Goal: Information Seeking & Learning: Learn about a topic

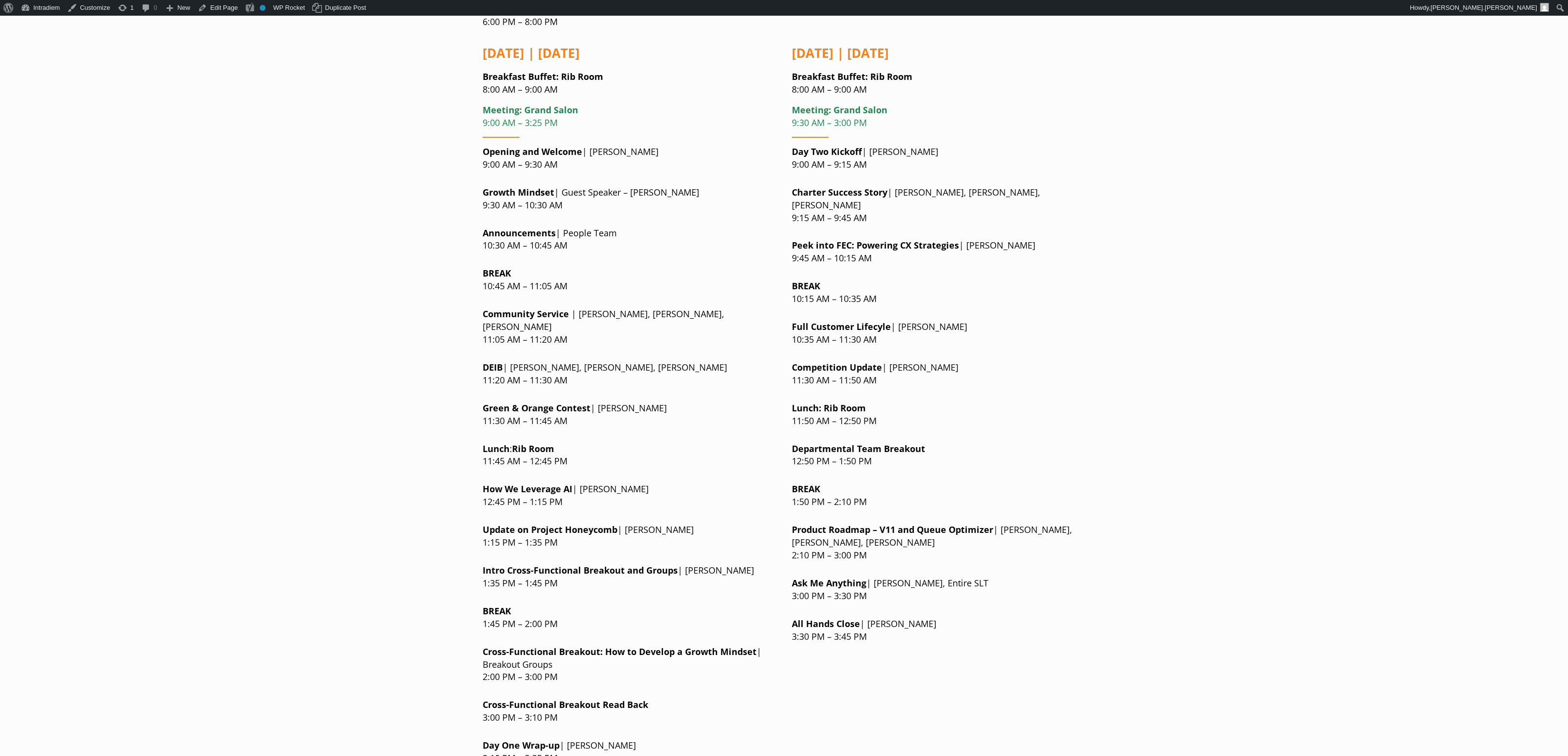
scroll to position [735, 0]
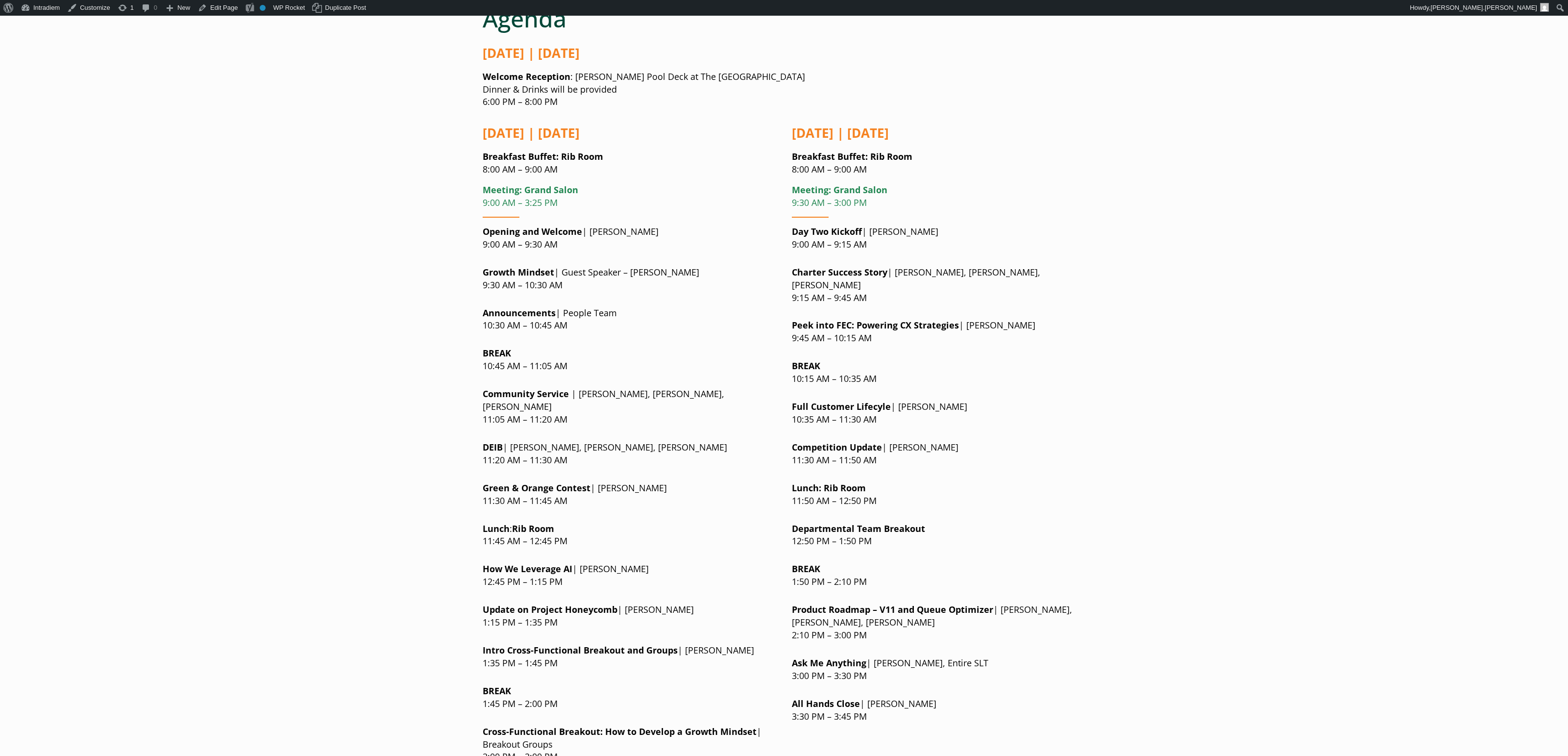
click at [851, 319] on p "Peek into FEC: Powering CX Strategies | Amy Gregory 9:45 AM – 10:15 AM" at bounding box center [938, 331] width 294 height 25
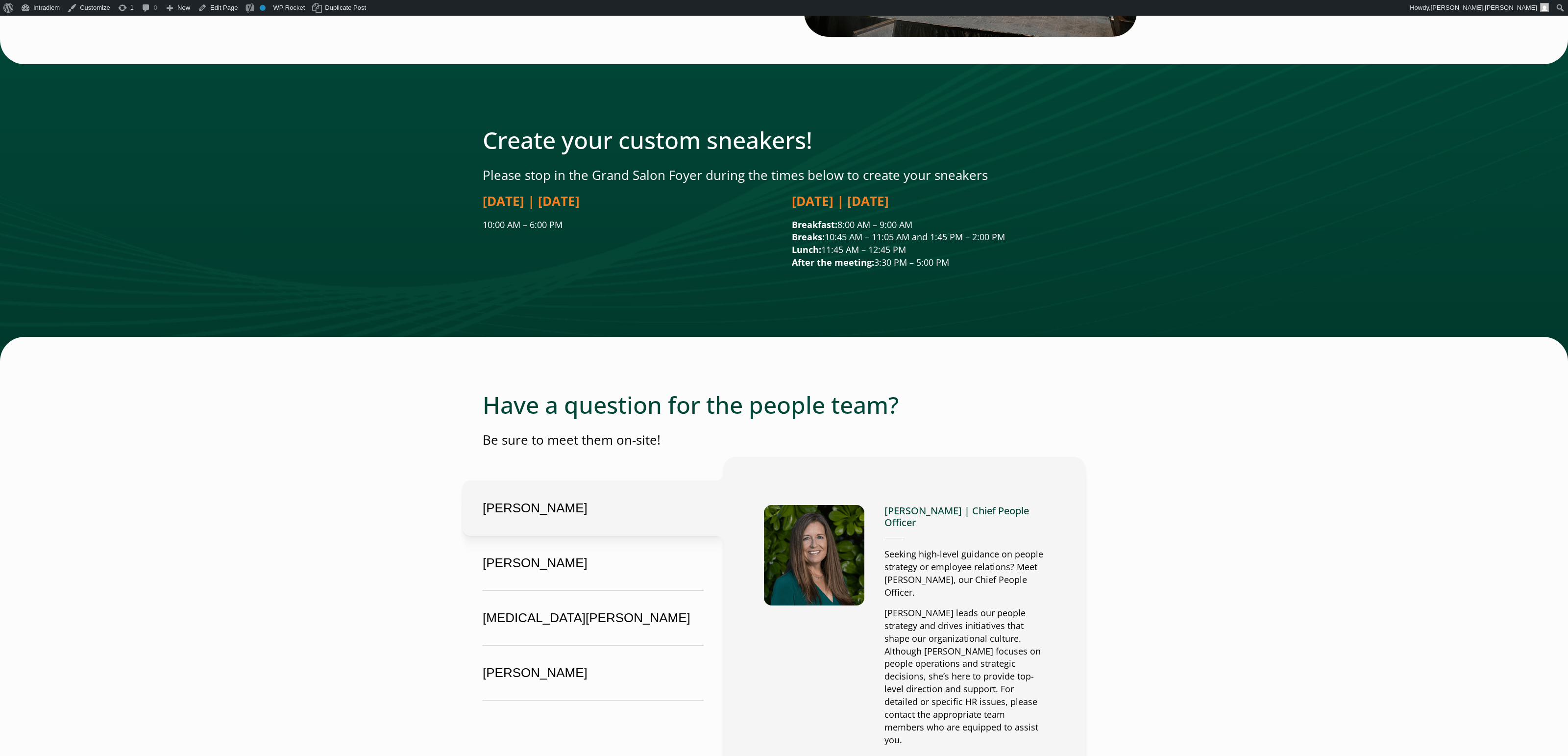
scroll to position [2240, 0]
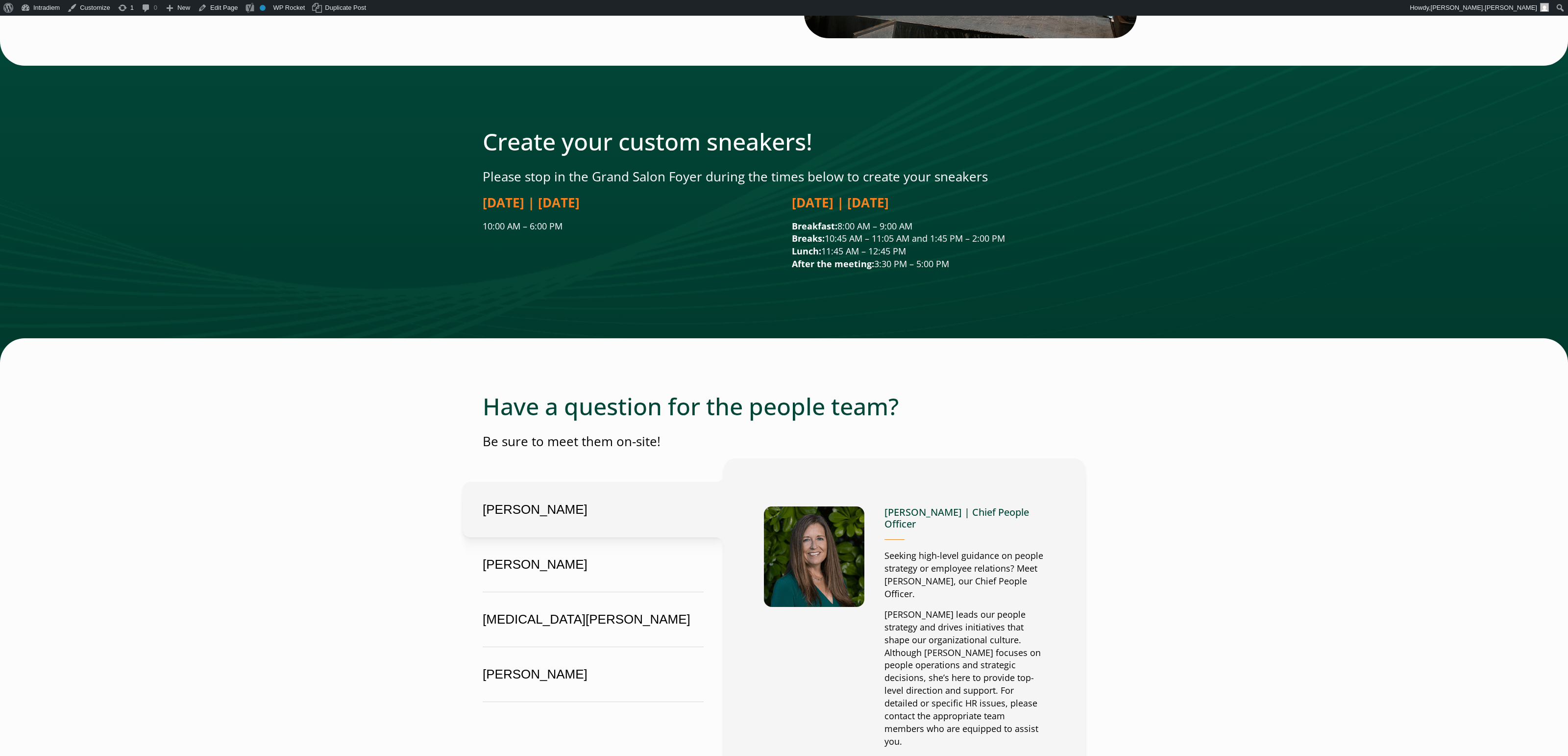
click at [956, 225] on div at bounding box center [784, 202] width 1568 height 322
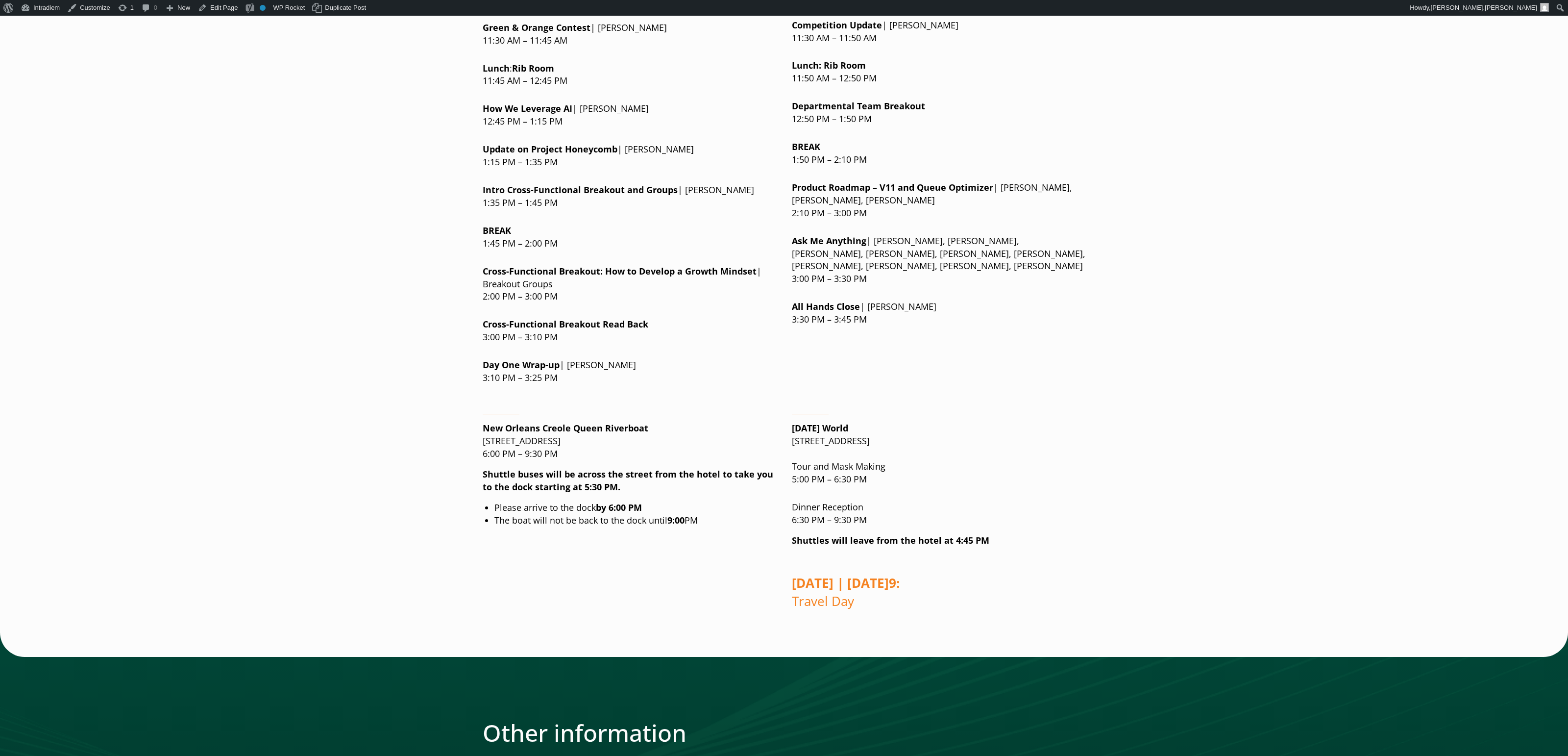
scroll to position [0, 0]
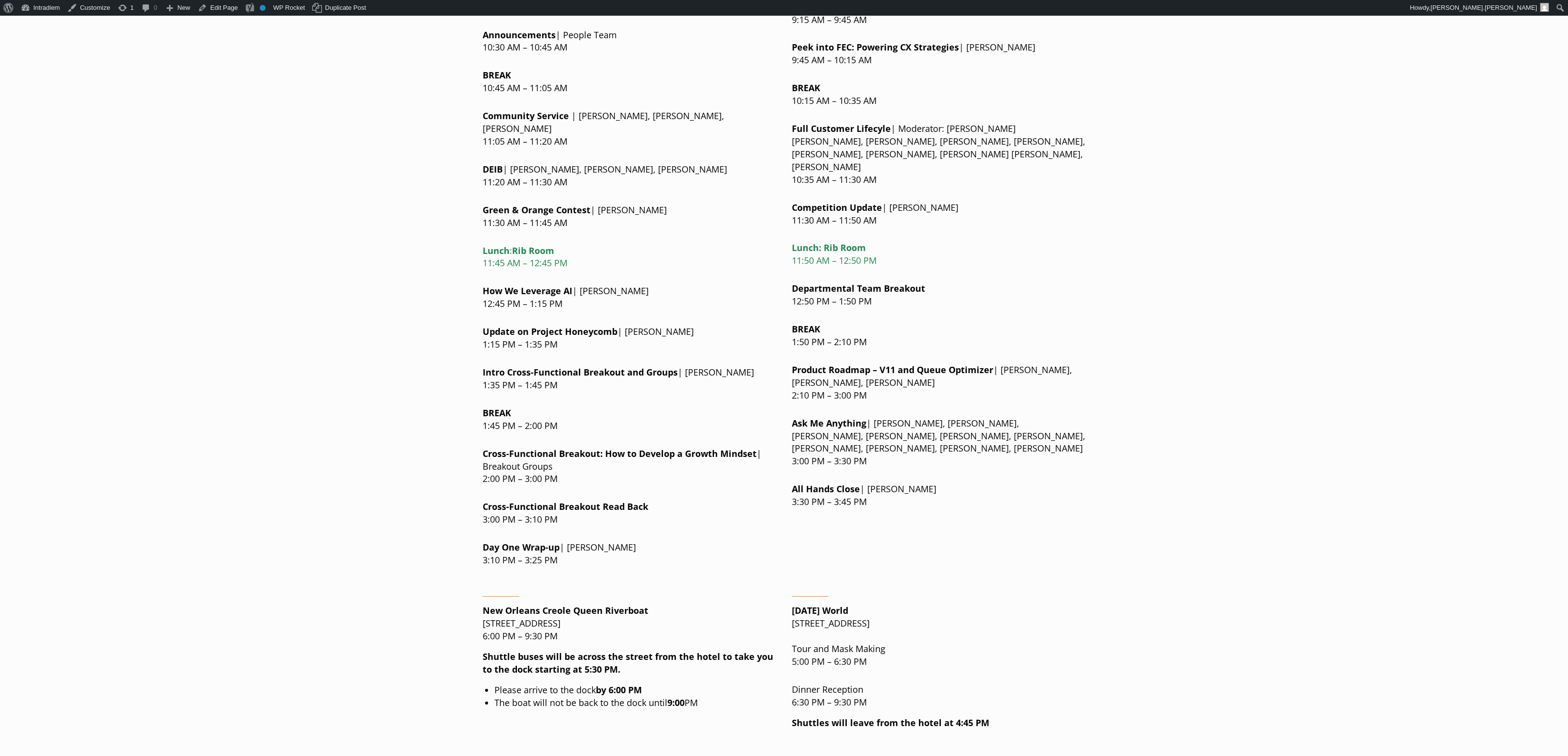
scroll to position [1017, 0]
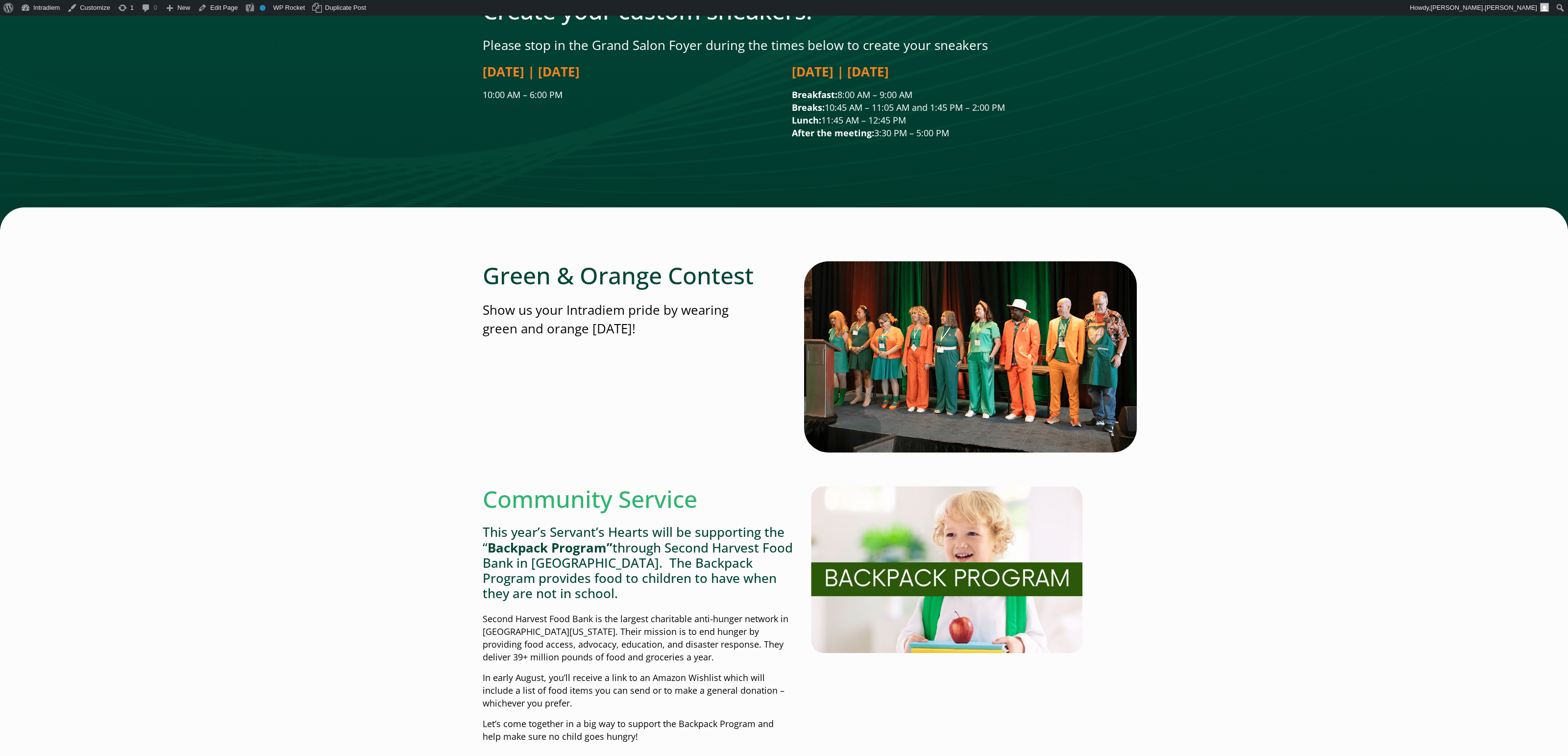
scroll to position [1972, 0]
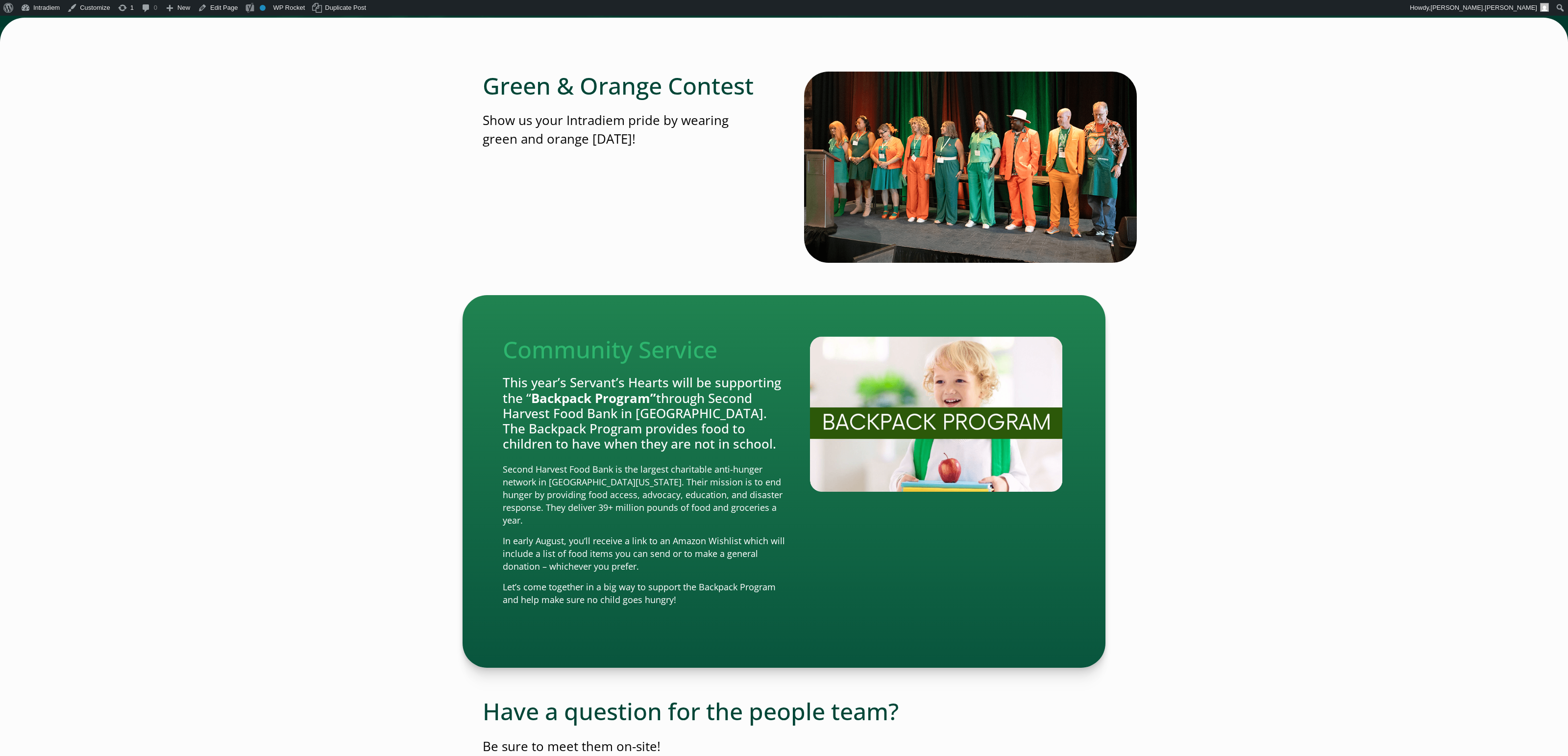
scroll to position [2161, 0]
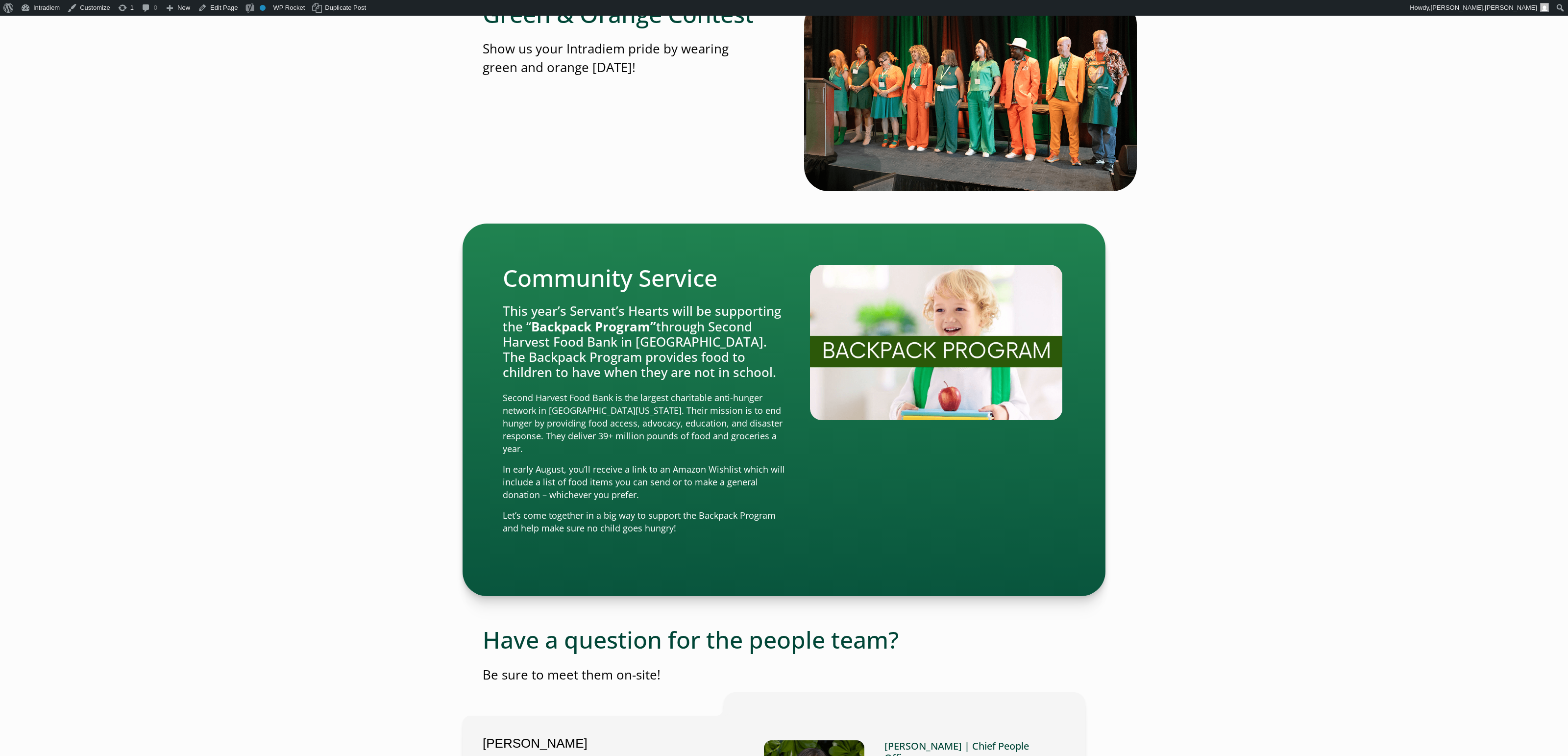
scroll to position [2247, 0]
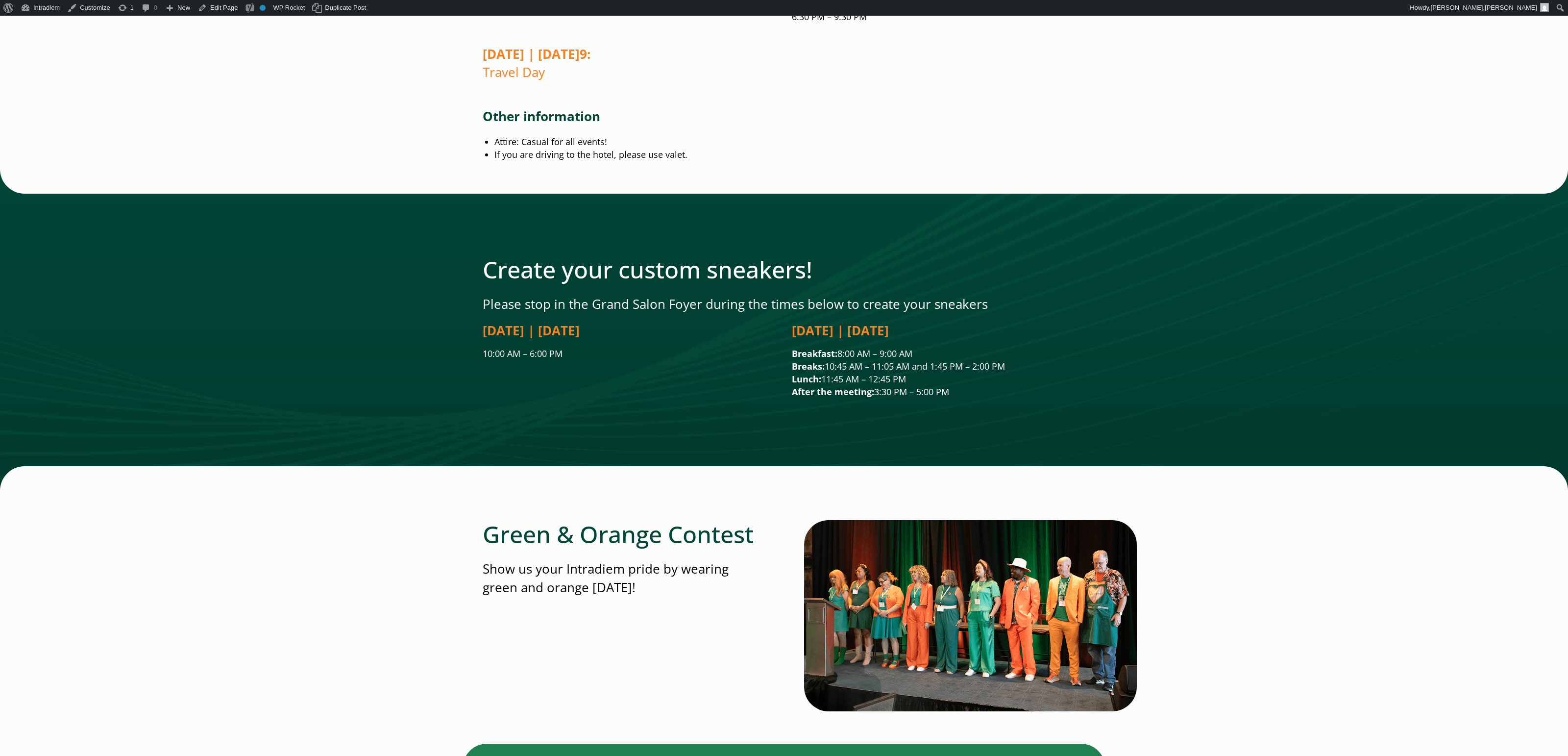
scroll to position [1903, 0]
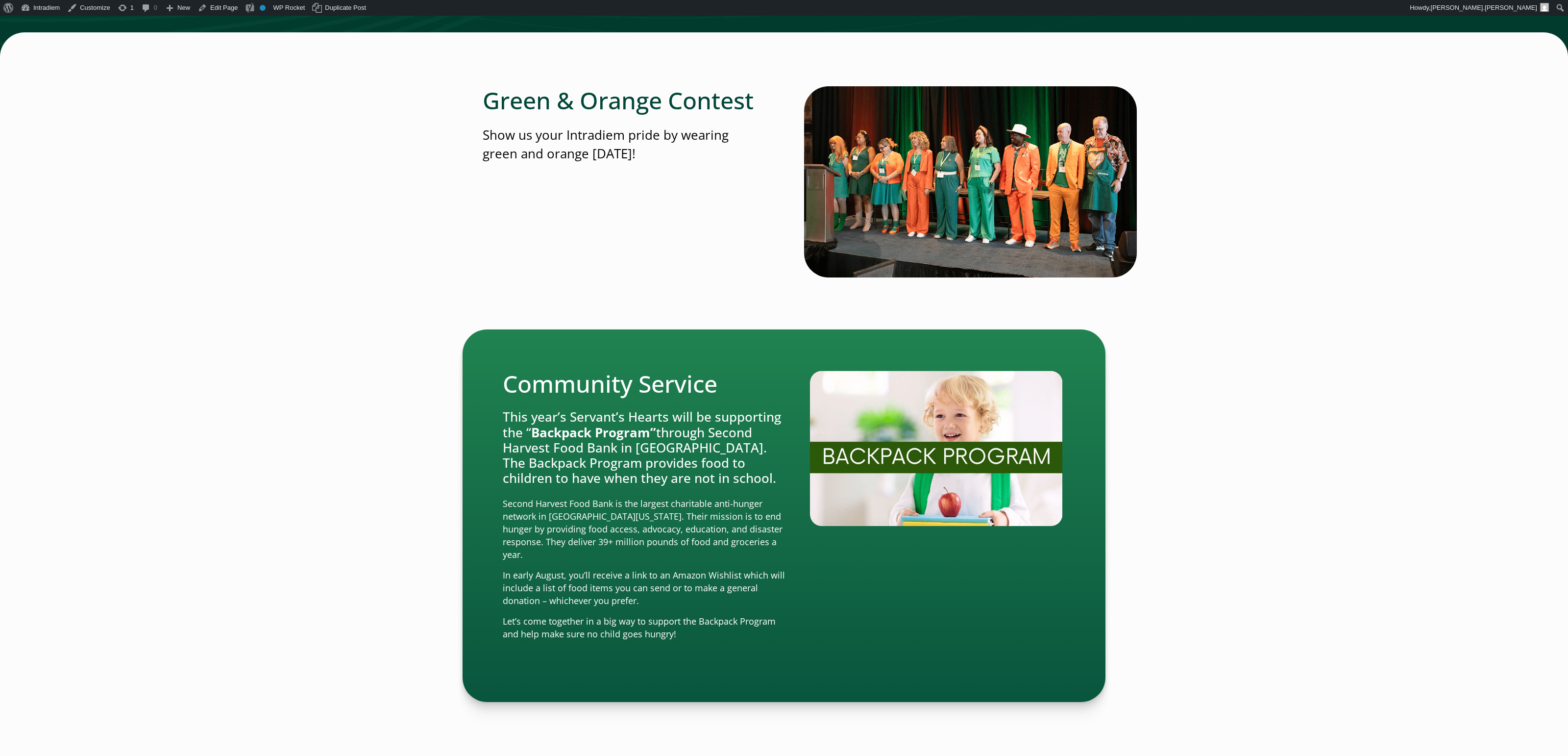
scroll to position [2146, 0]
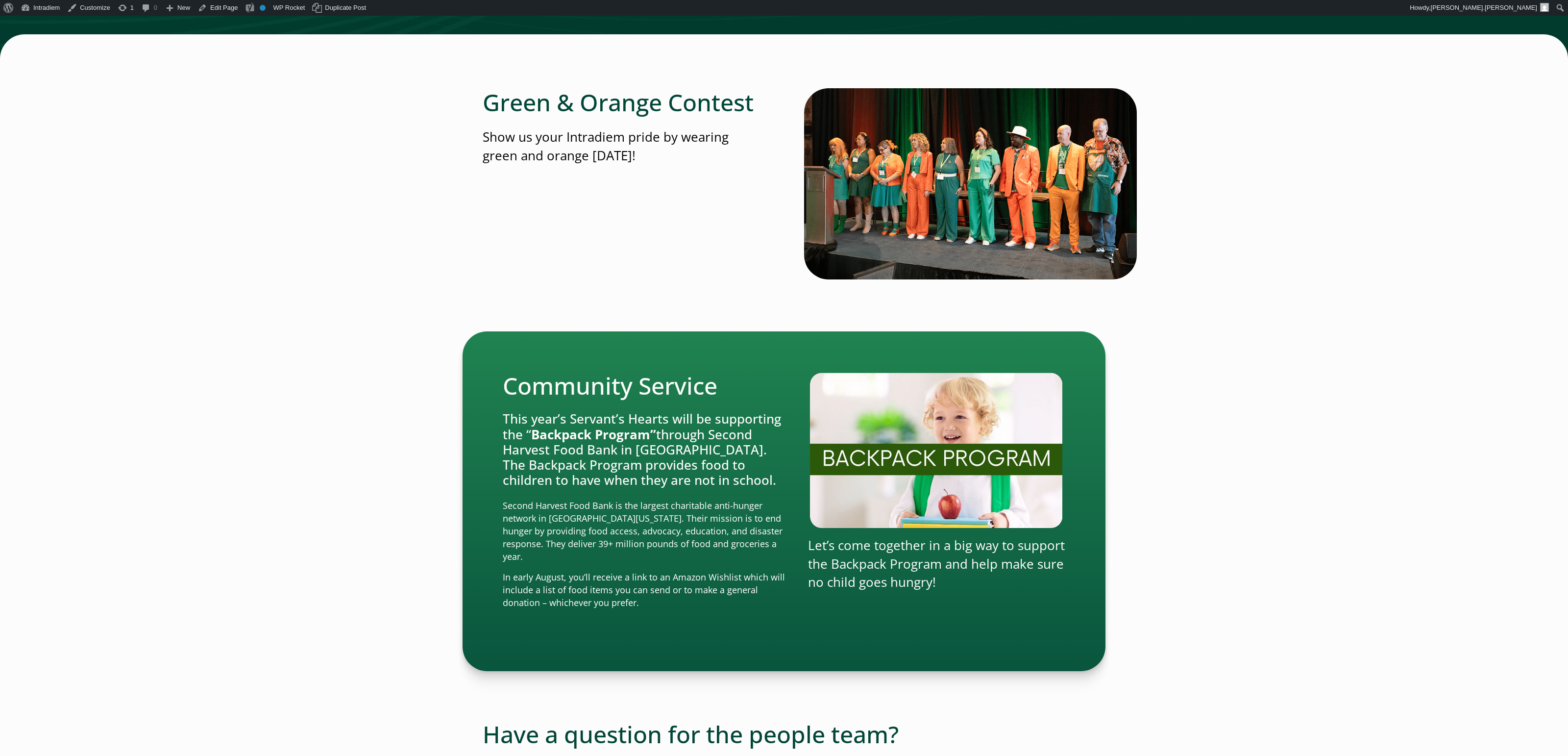
scroll to position [2149, 0]
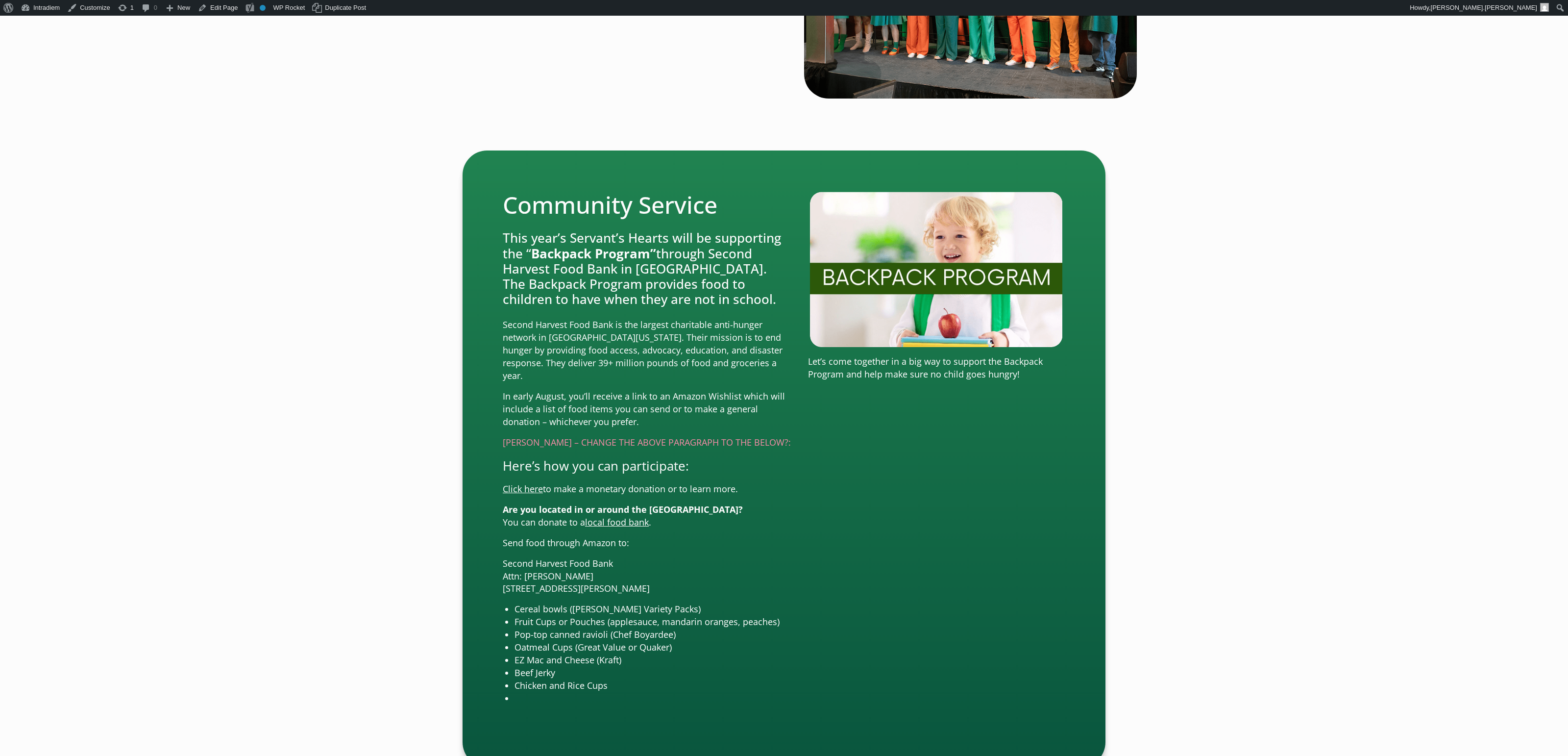
scroll to position [2330, 0]
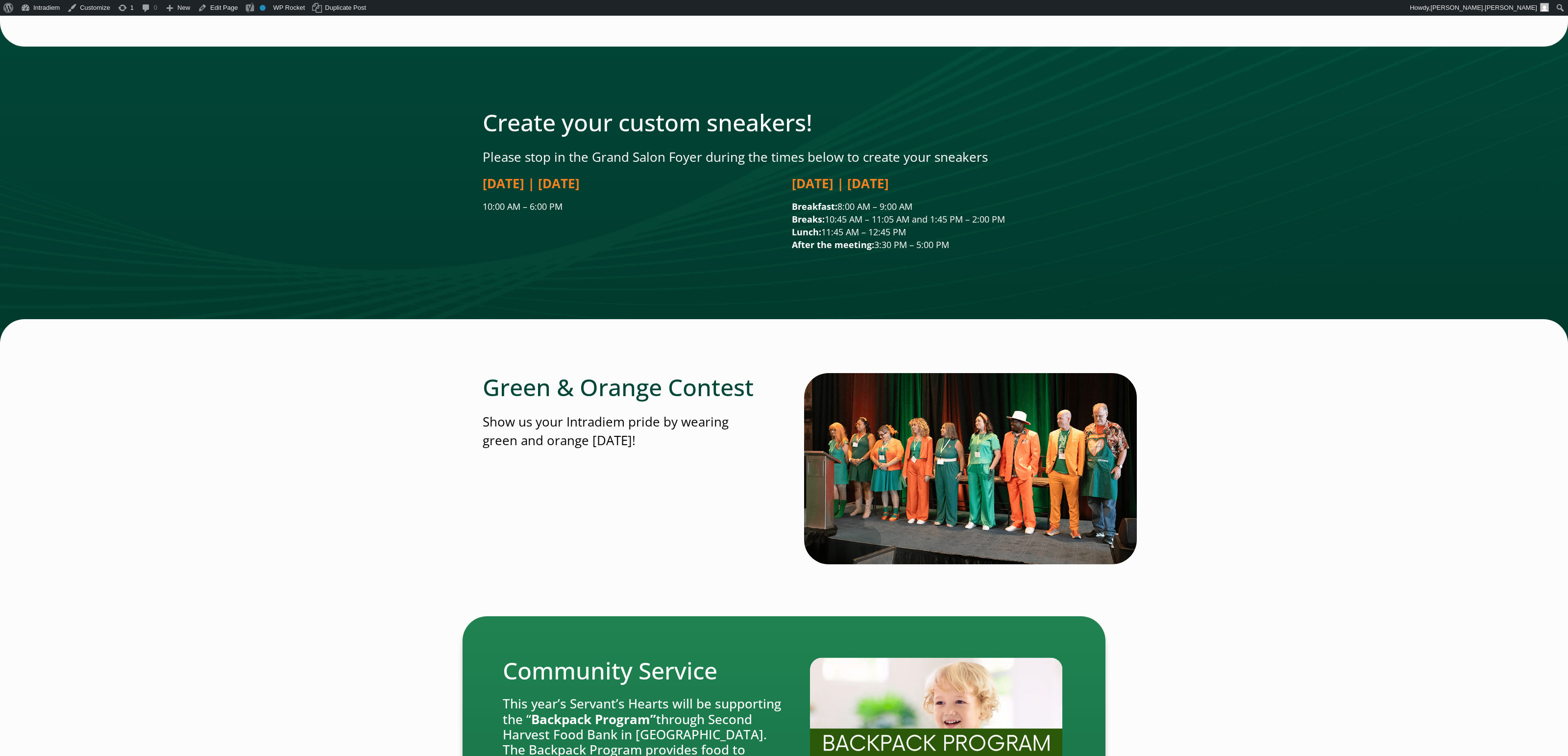
scroll to position [1624, 0]
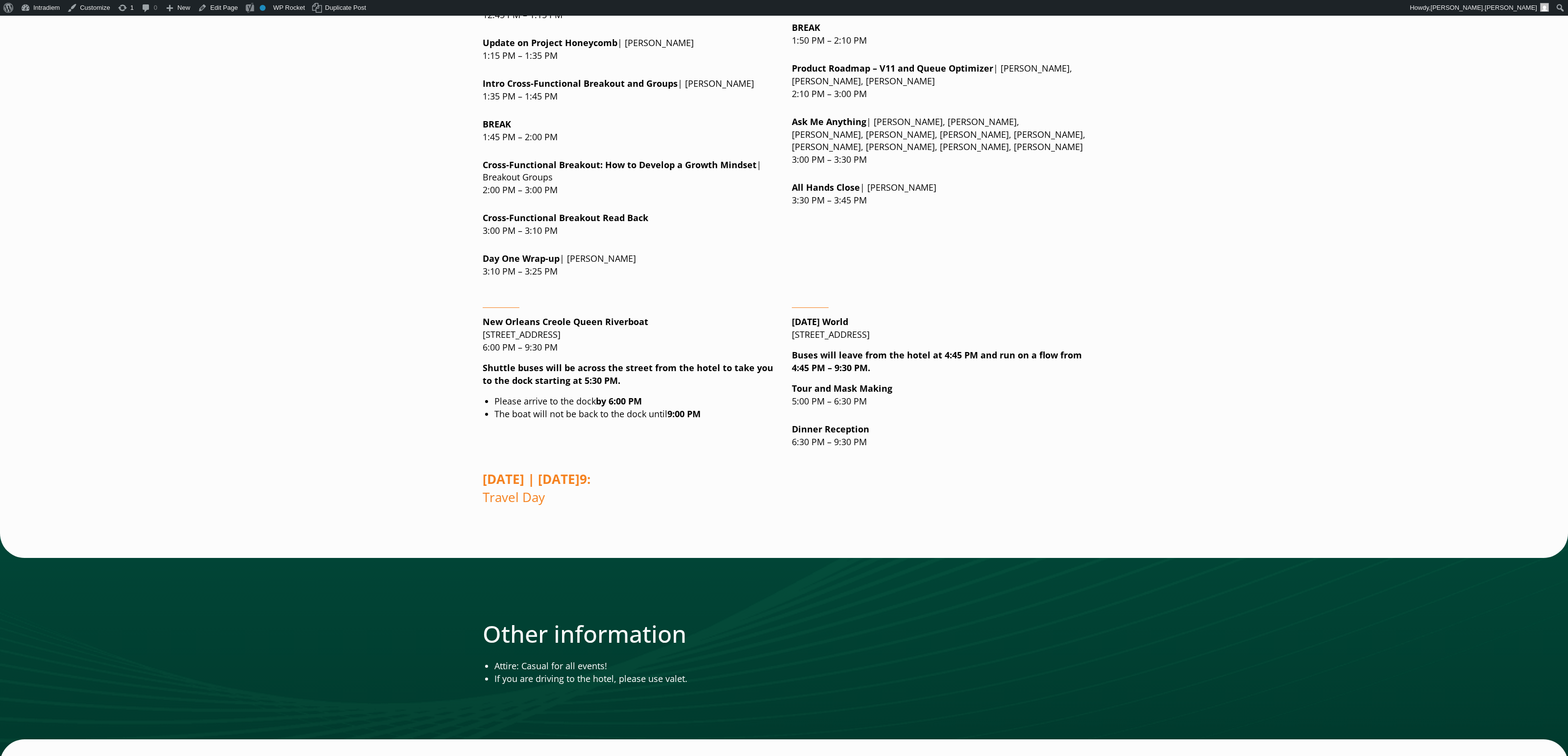
scroll to position [1312, 0]
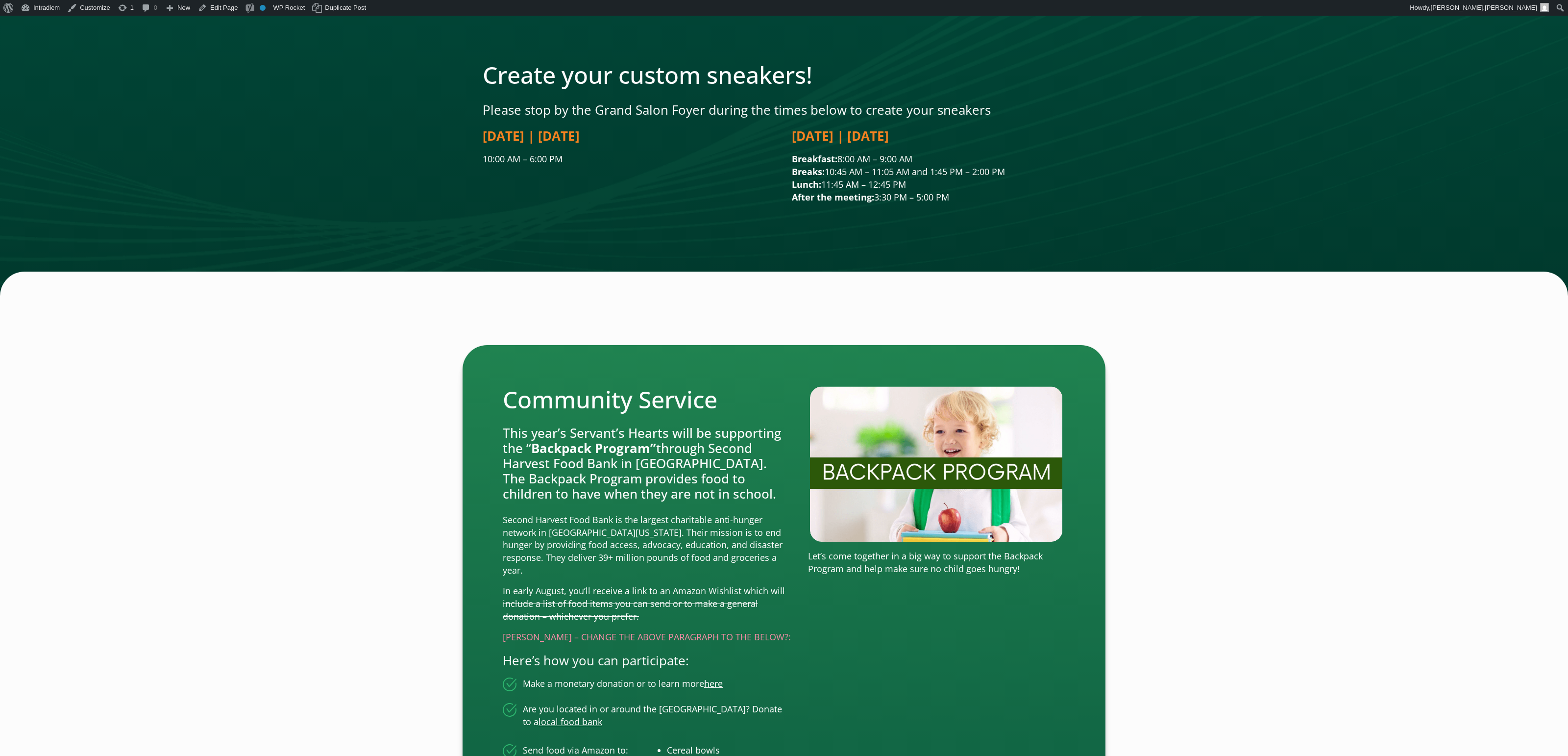
scroll to position [2333, 0]
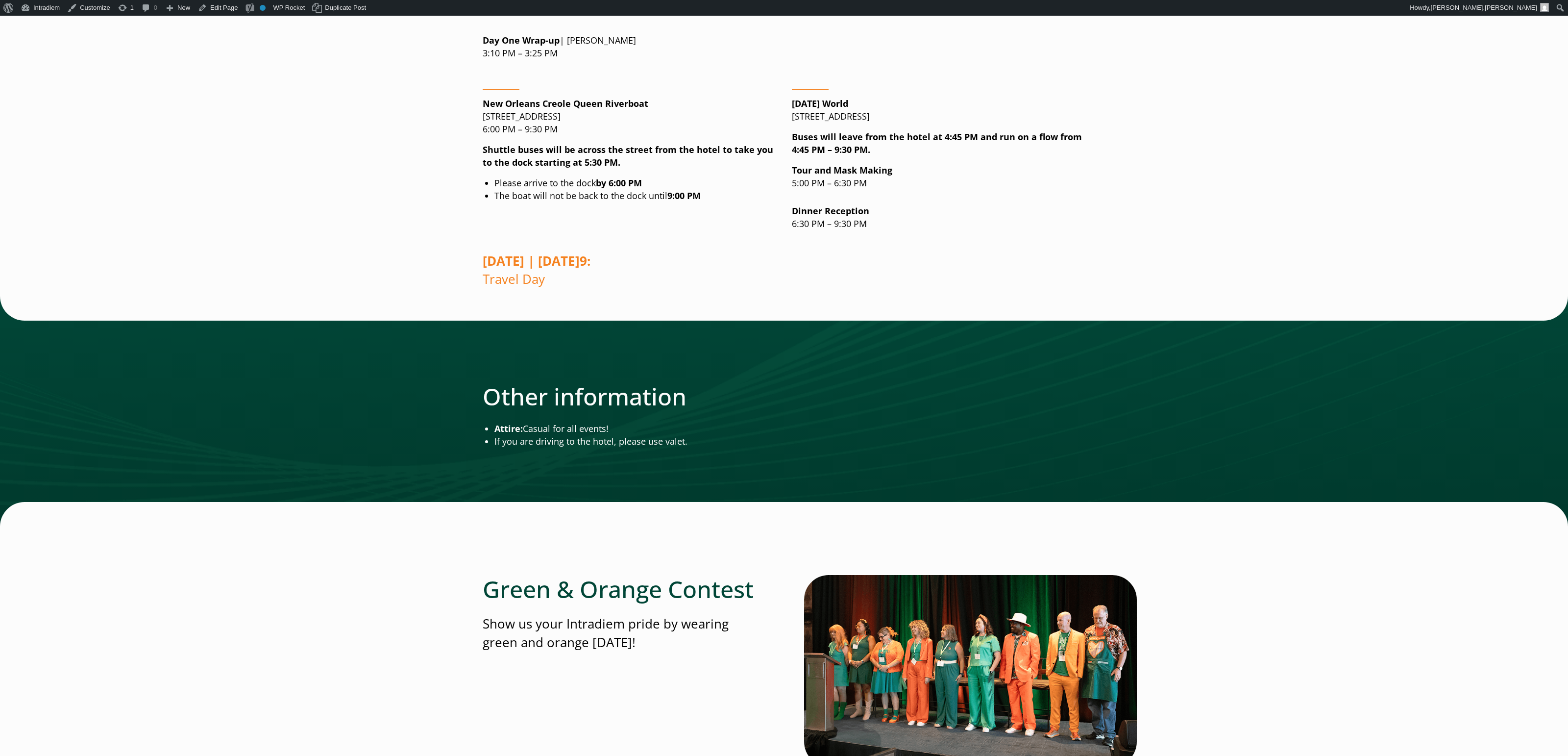
scroll to position [1528, 0]
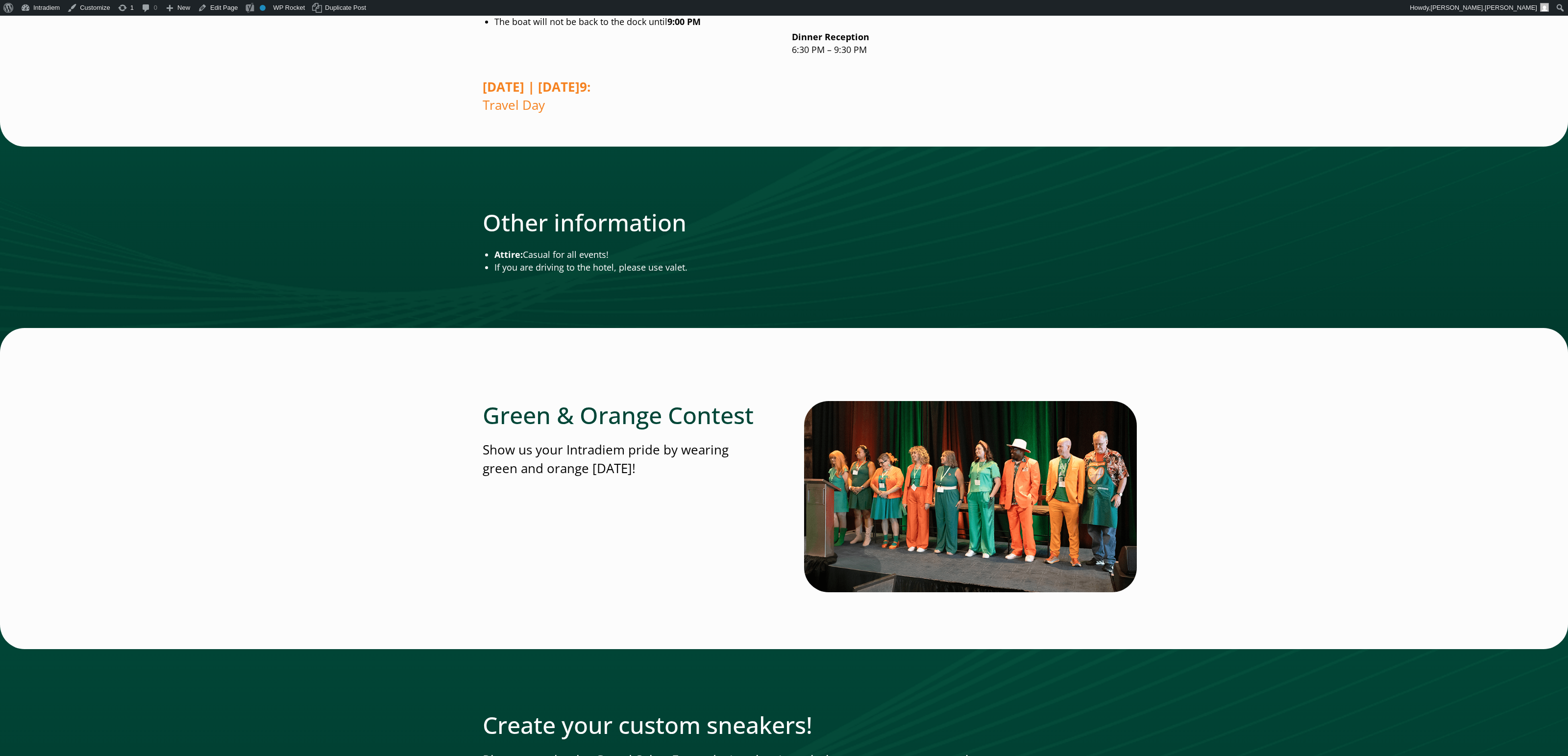
scroll to position [1713, 0]
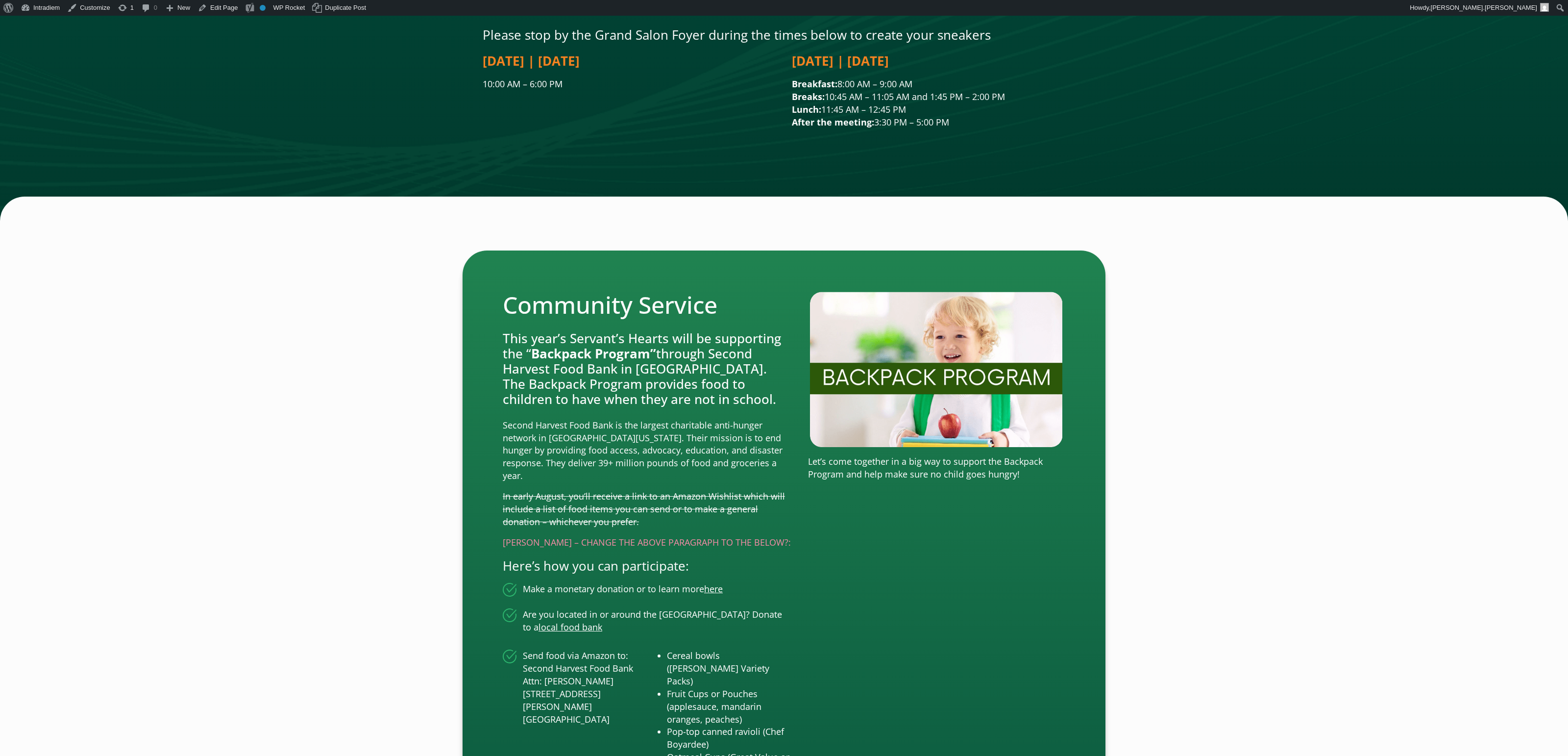
scroll to position [2403, 0]
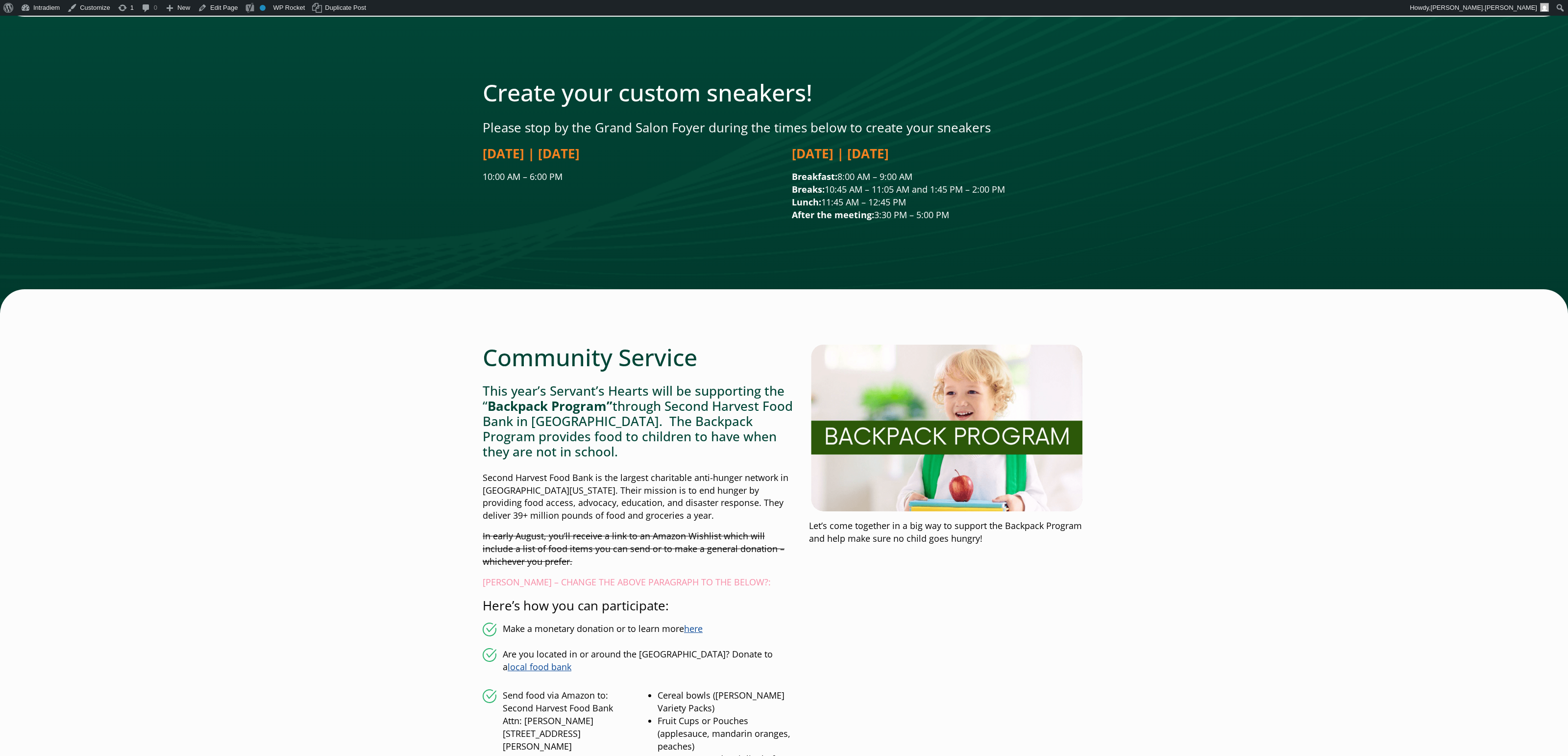
scroll to position [2334, 0]
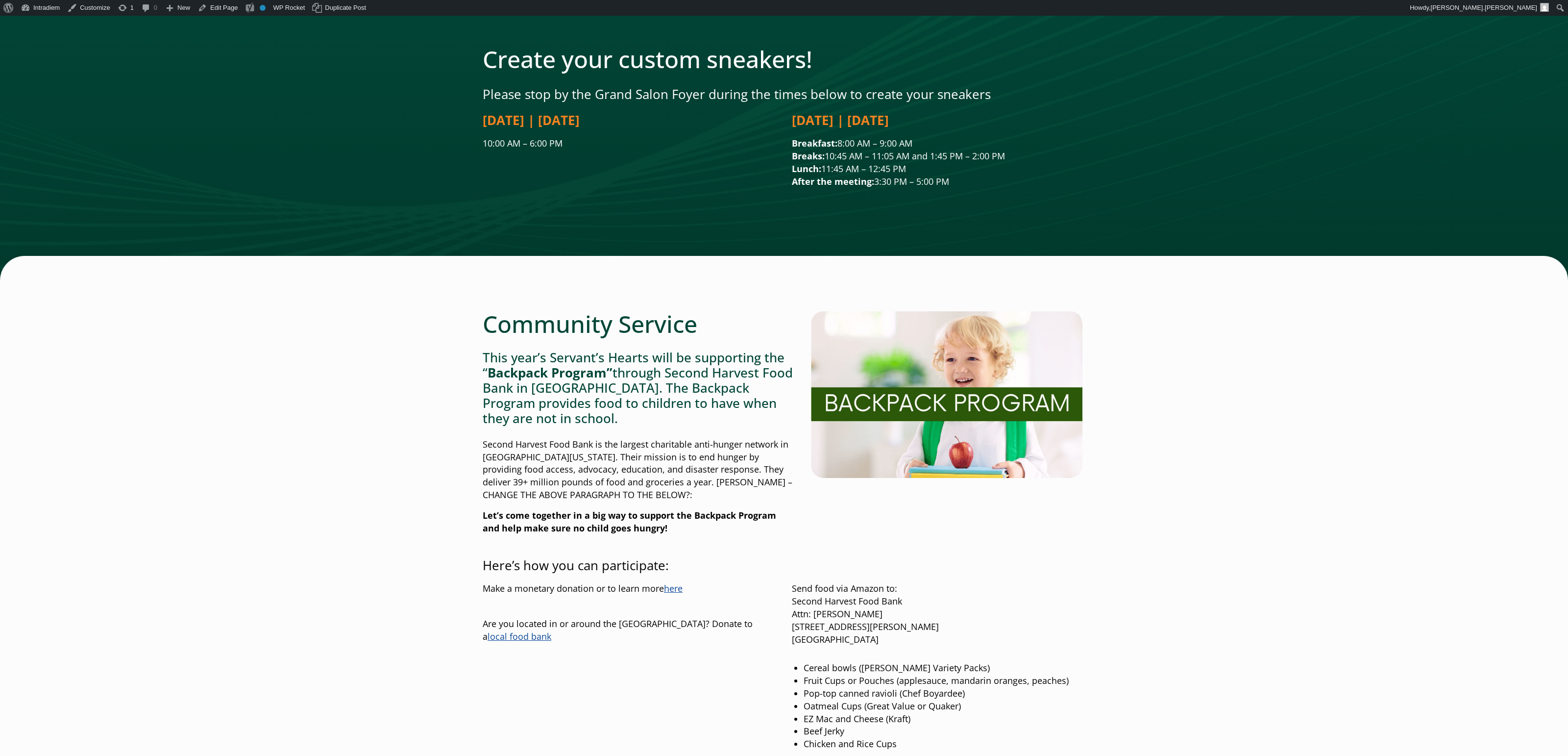
scroll to position [2342, 0]
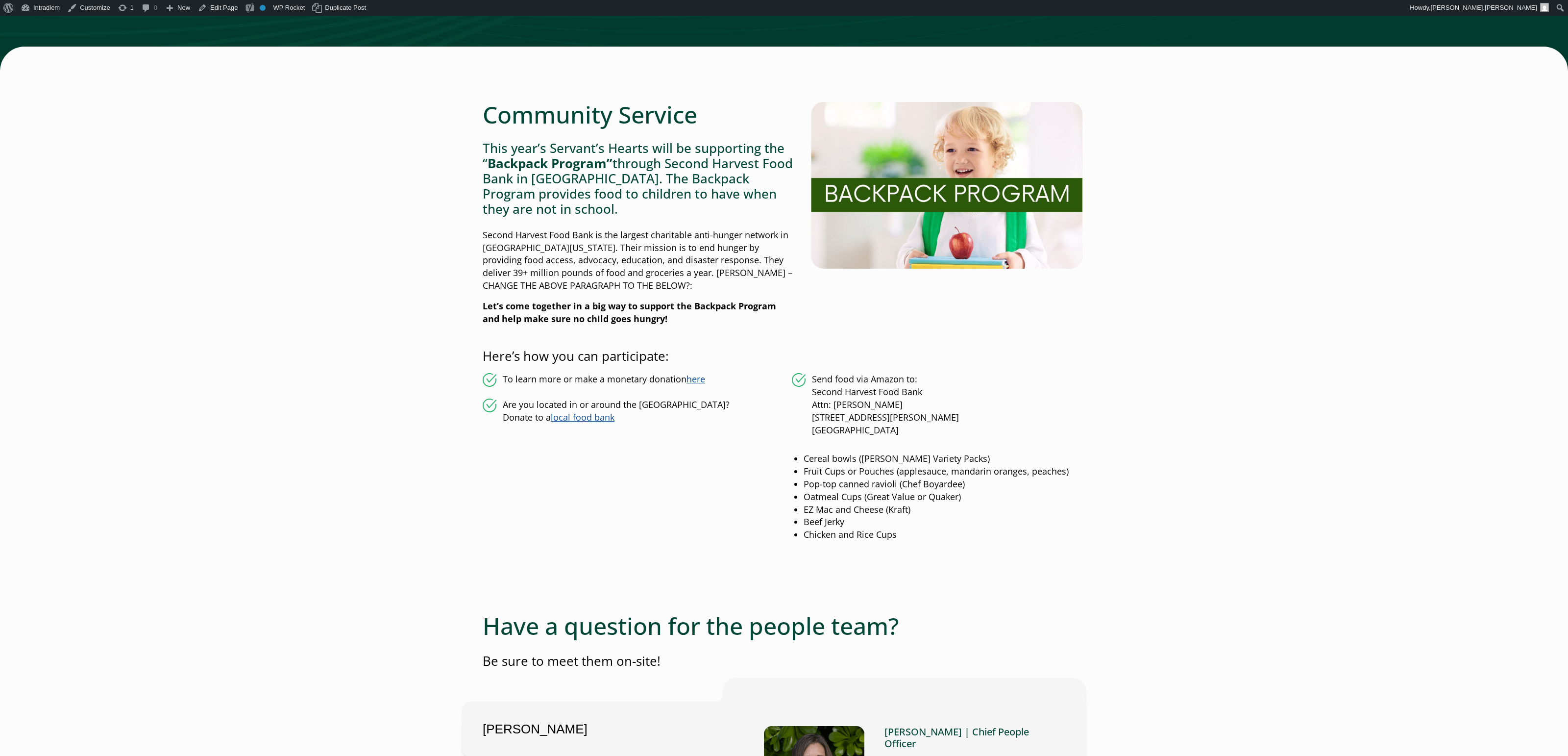
scroll to position [2554, 0]
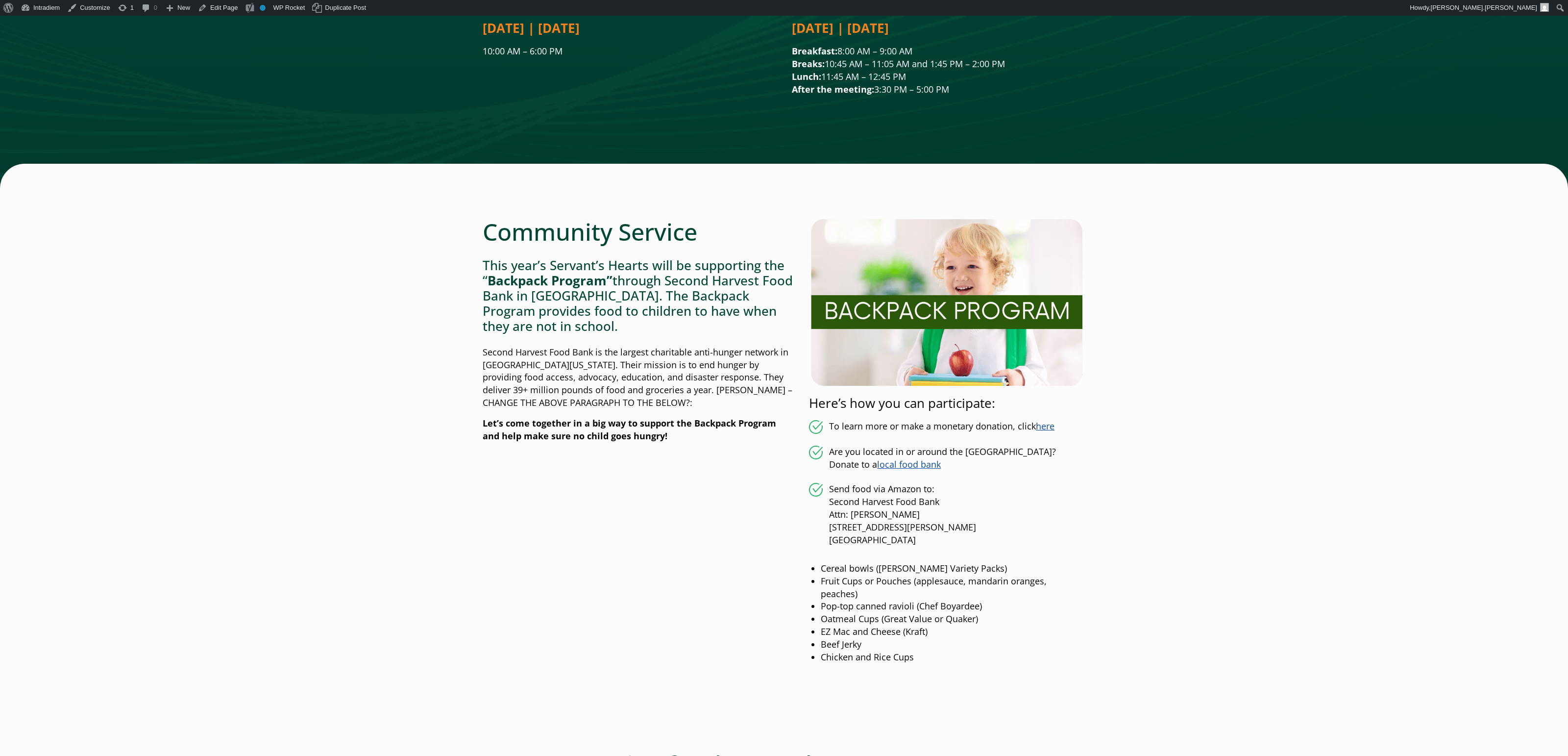
scroll to position [2428, 0]
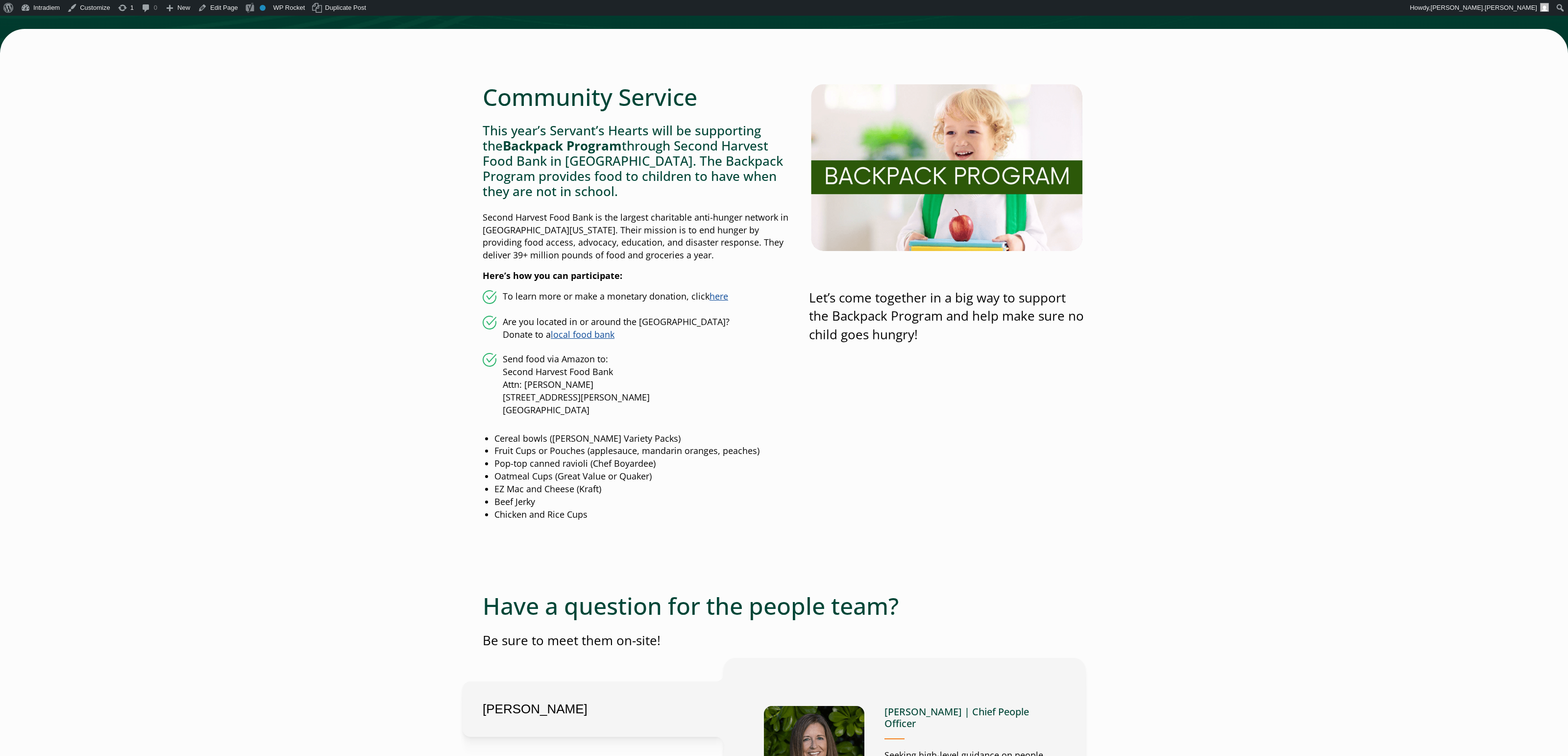
scroll to position [2580, 0]
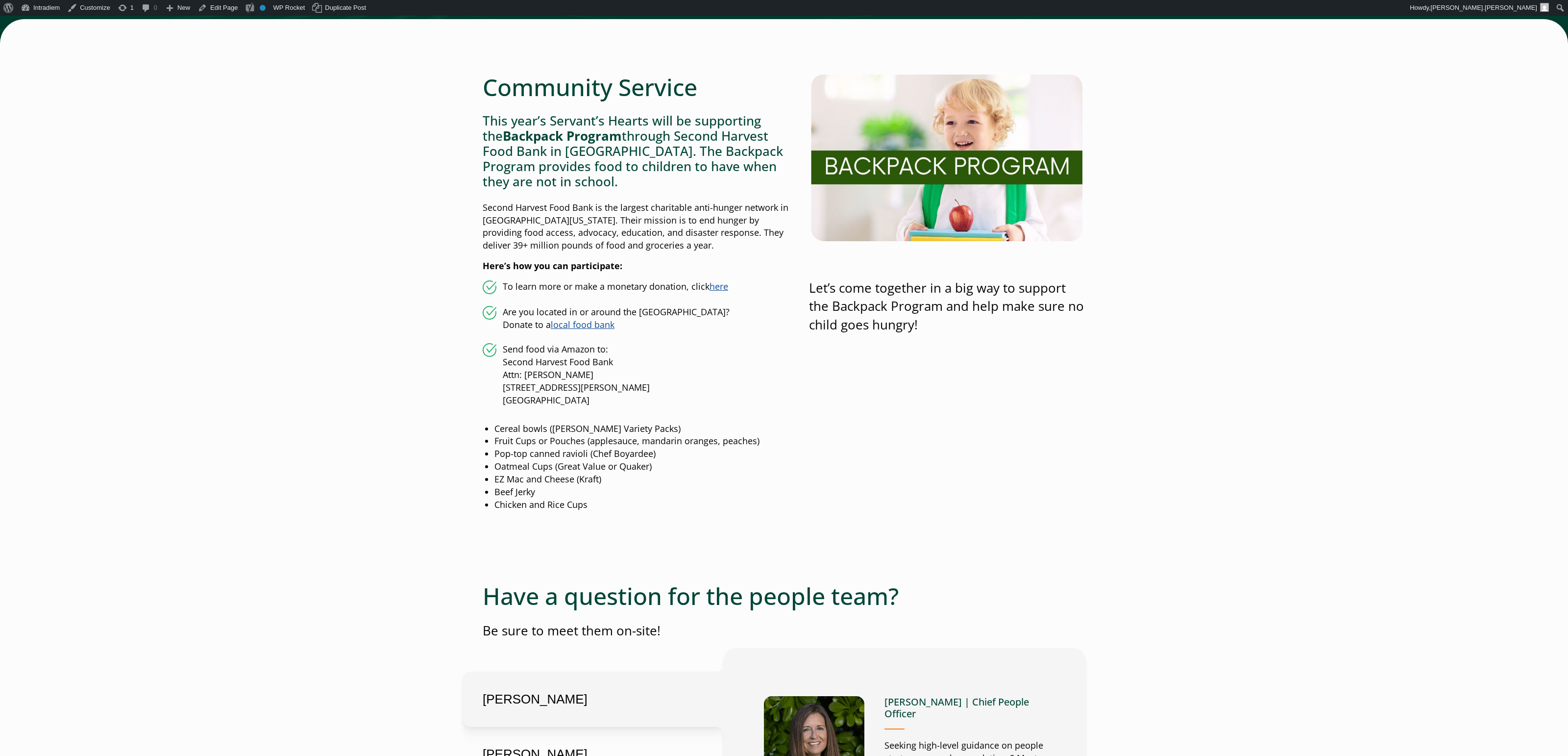
click at [1038, 279] on div "Let’s come together in a big way to support the Backpack Program and help make …" at bounding box center [947, 296] width 276 height 446
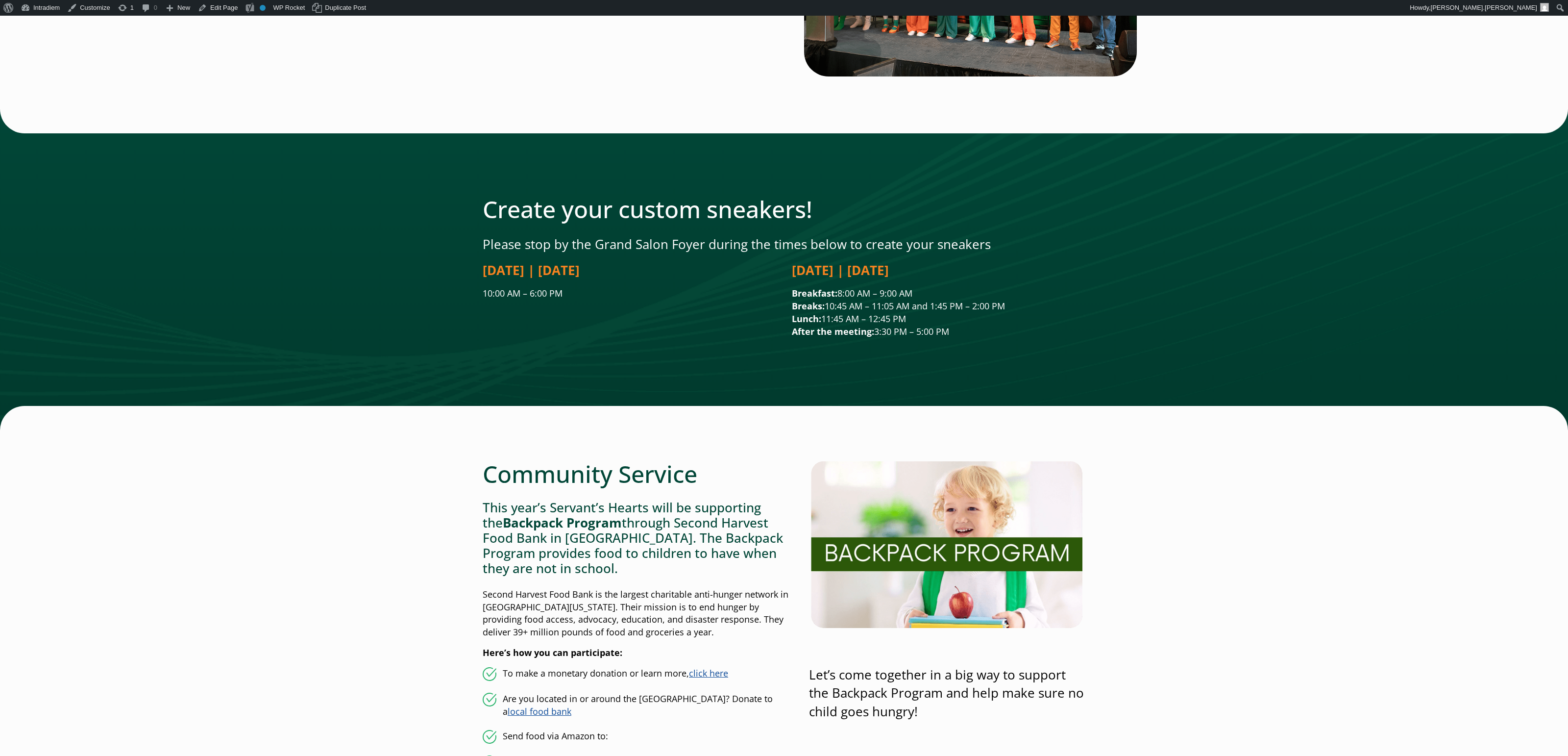
scroll to position [2190, 0]
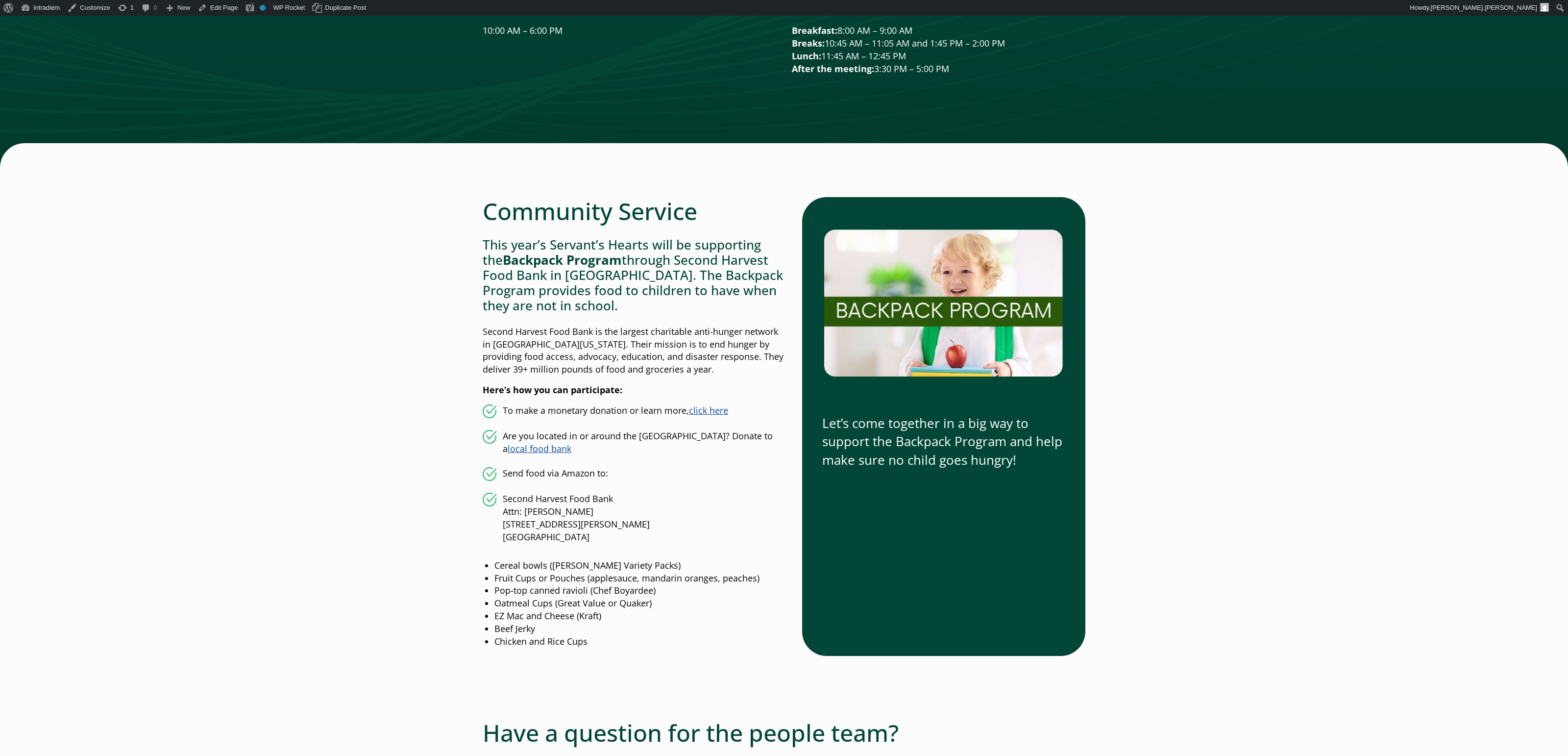
scroll to position [2455, 0]
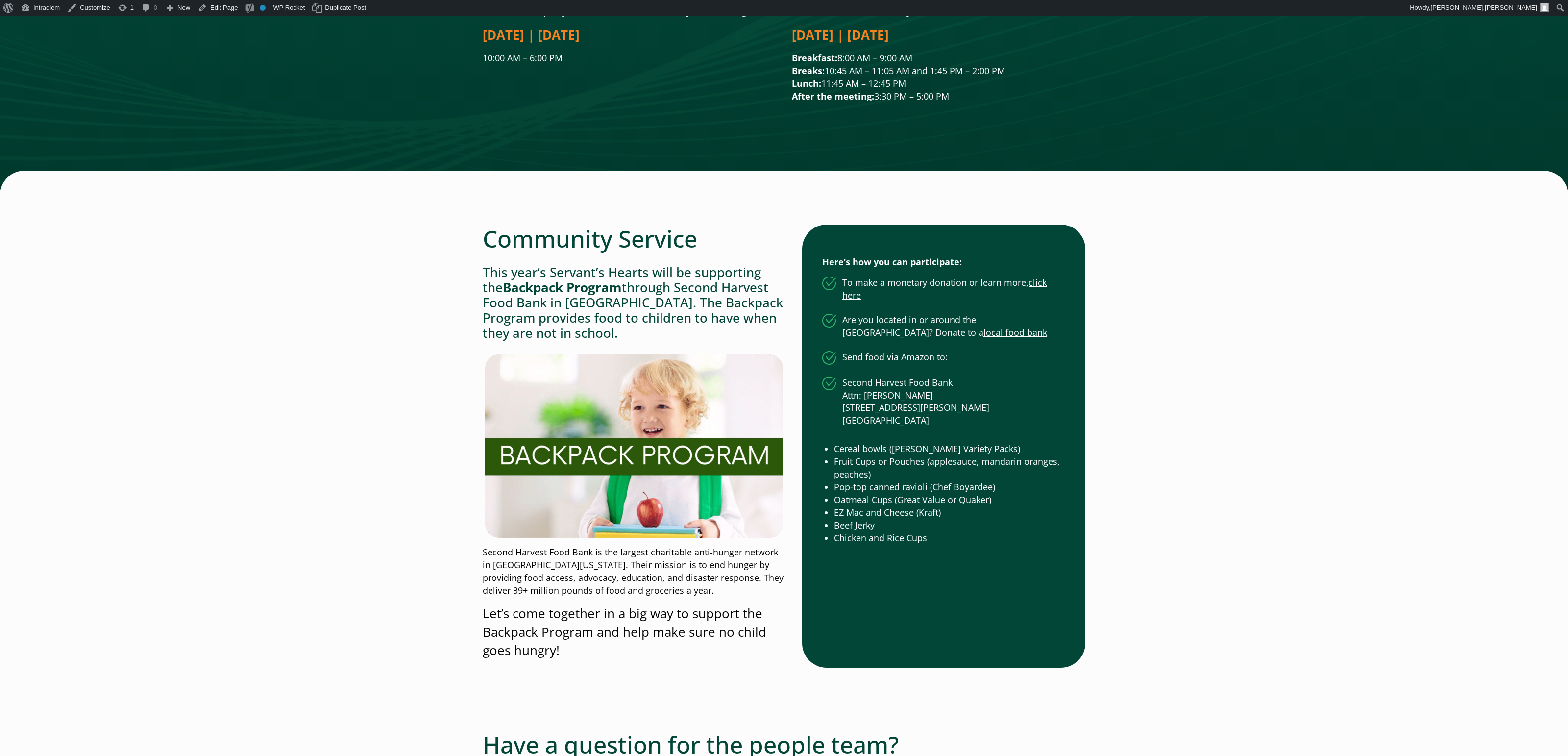
scroll to position [2428, 0]
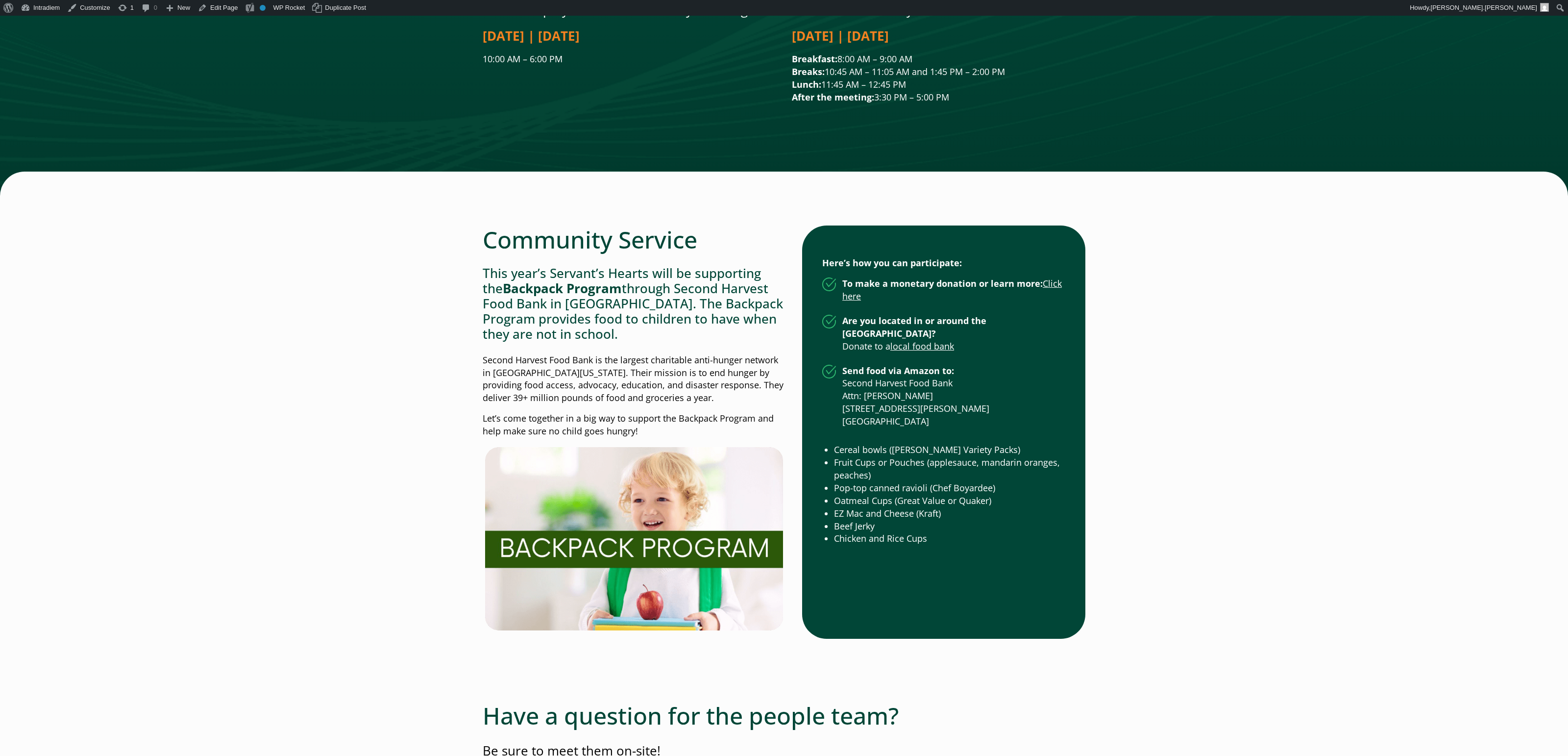
drag, startPoint x: 1285, startPoint y: 286, endPoint x: 1278, endPoint y: 286, distance: 7.0
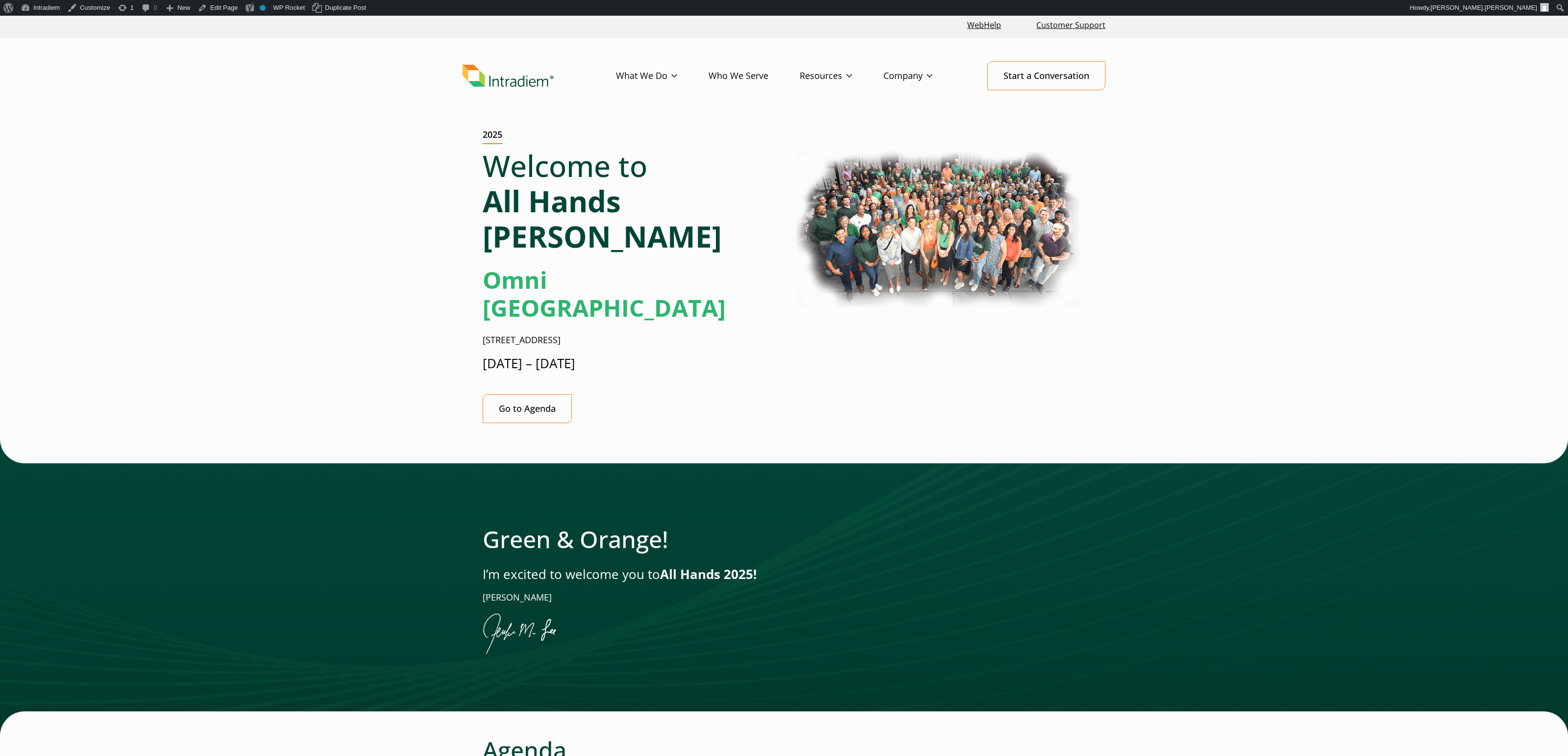
scroll to position [3, 0]
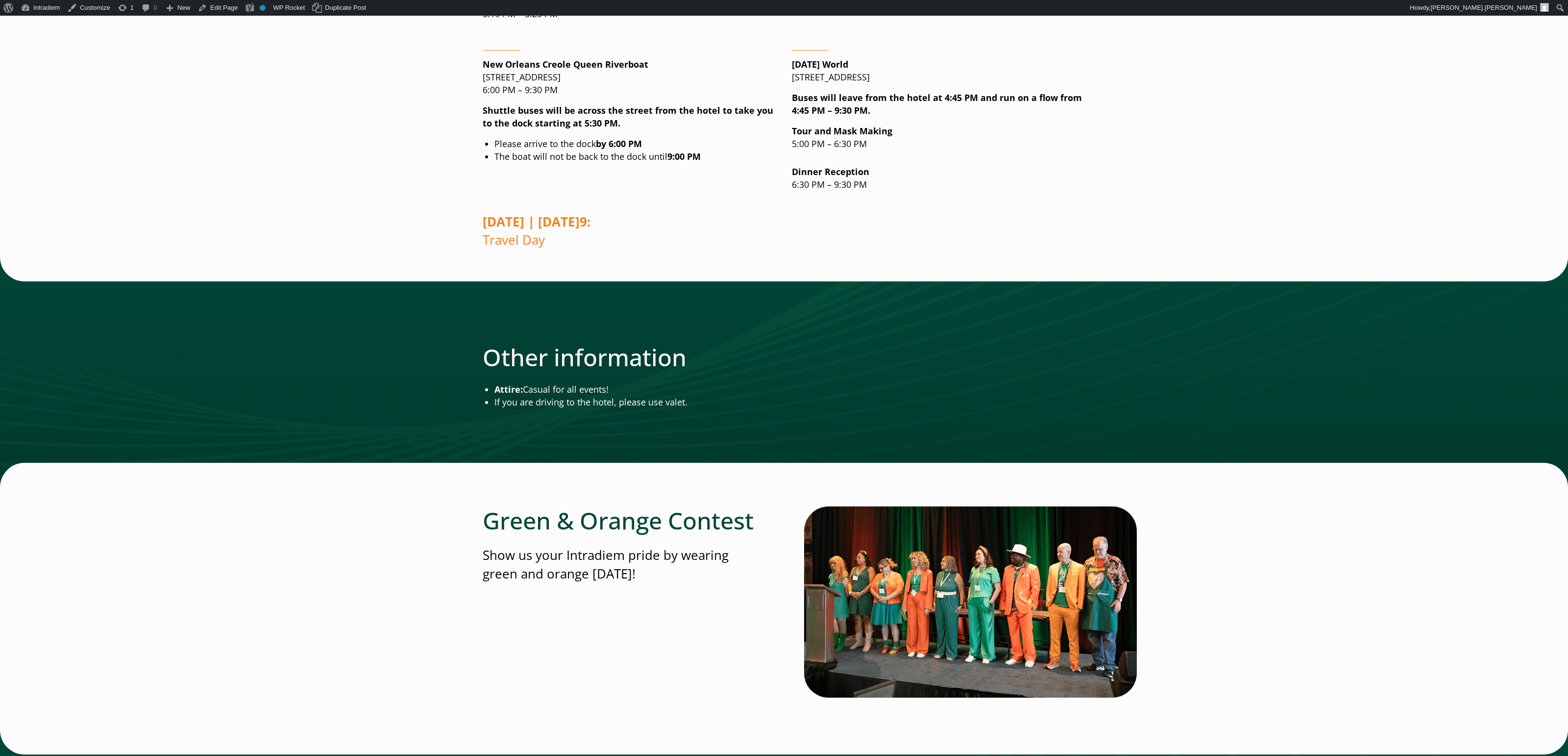
scroll to position [1441, 0]
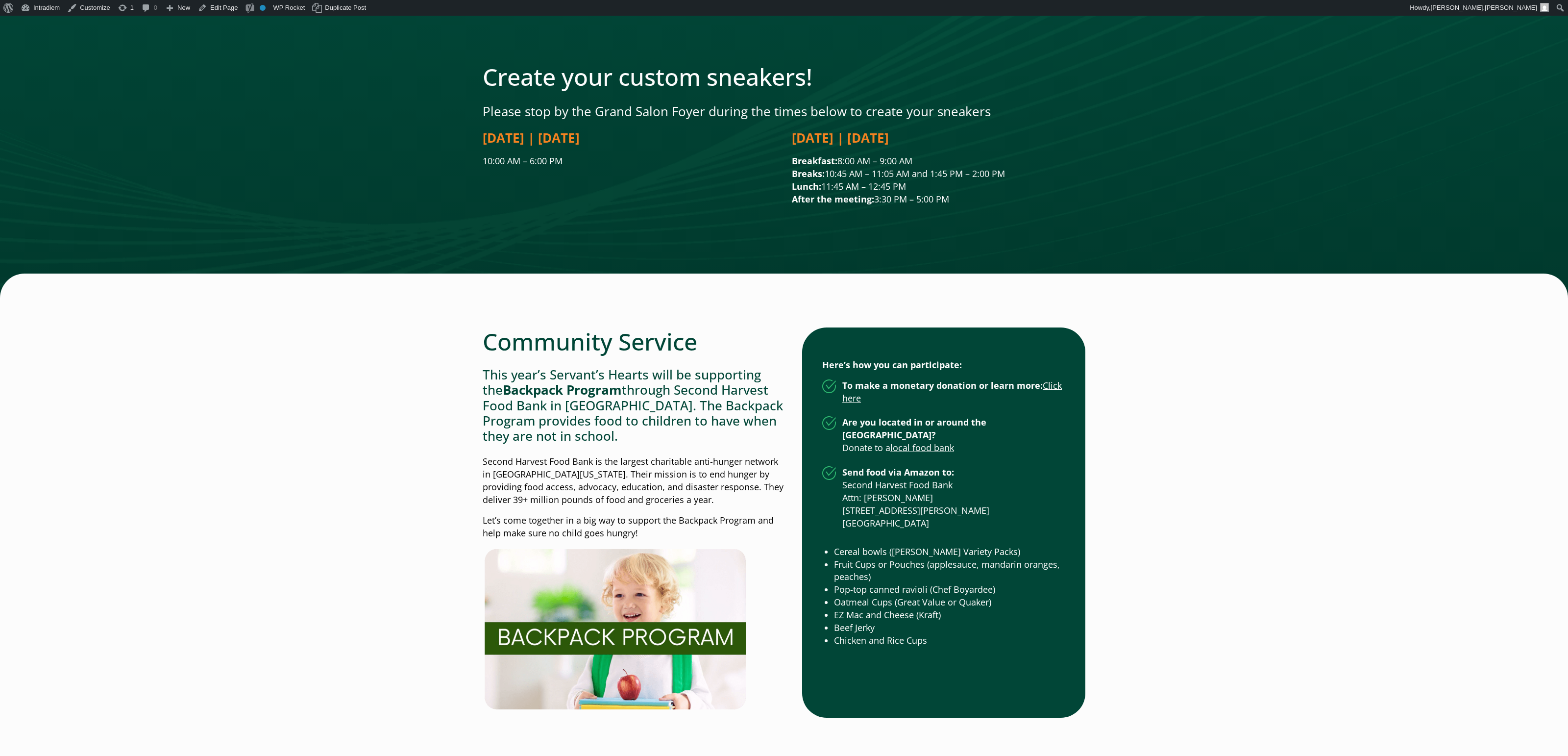
scroll to position [2321, 0]
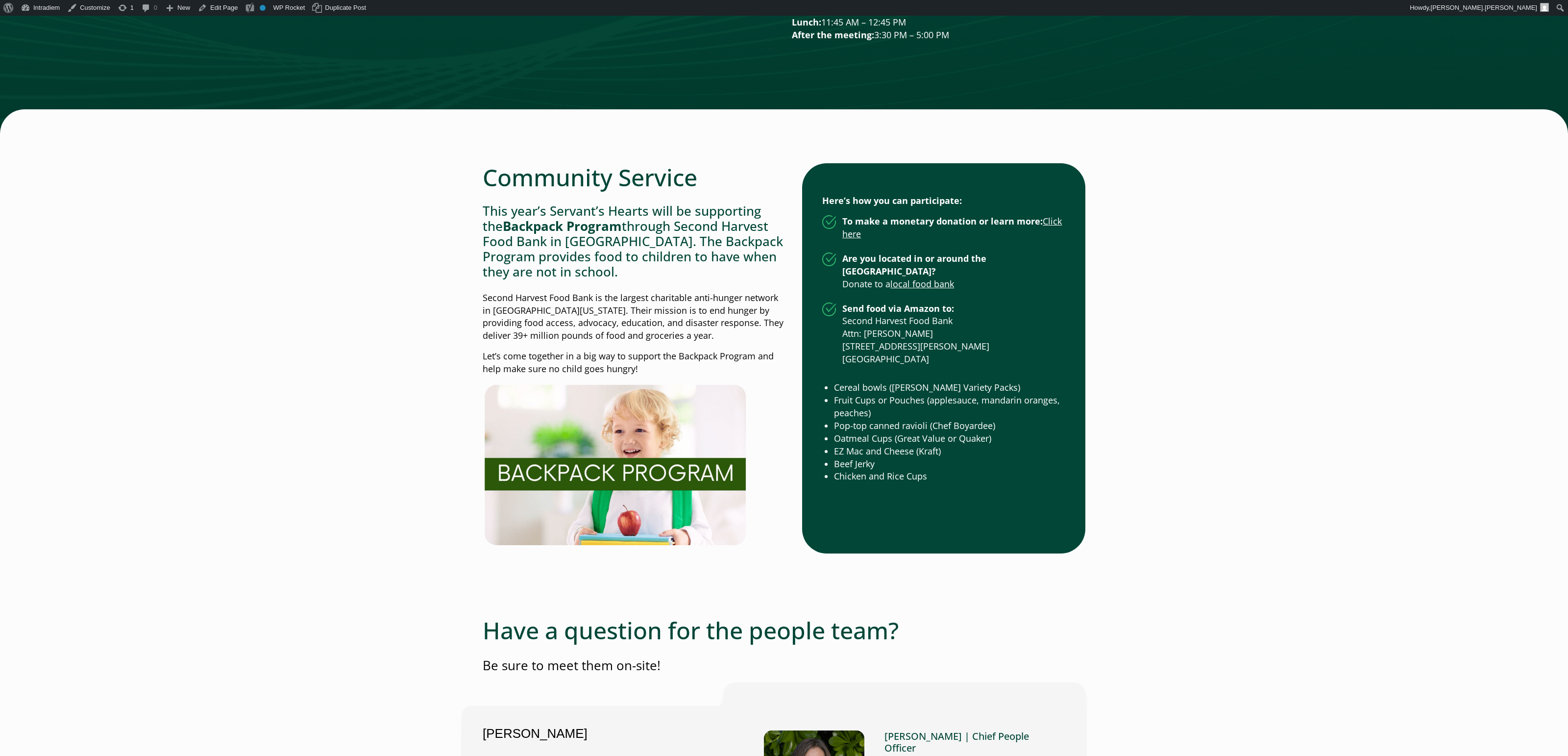
scroll to position [2490, 0]
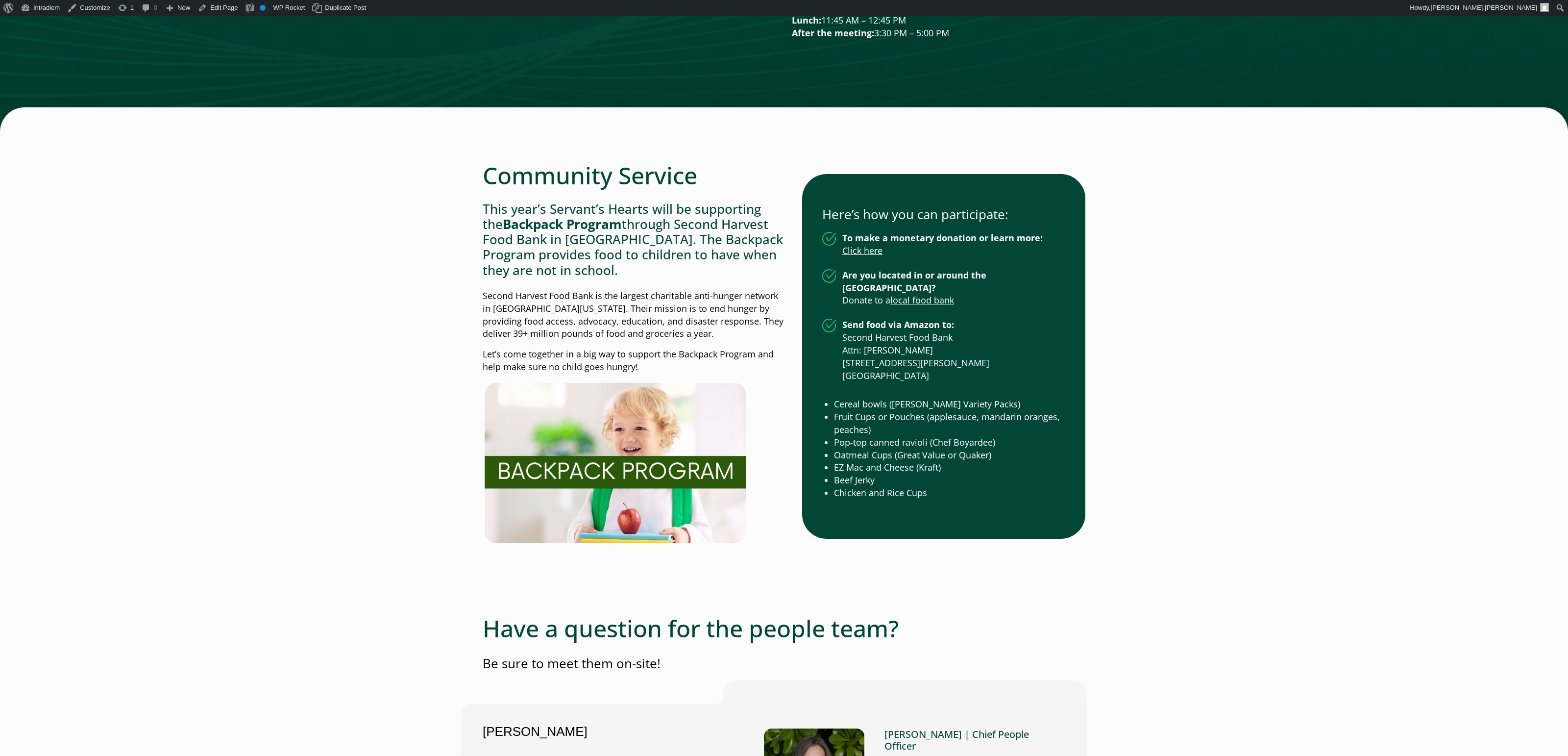
scroll to position [2459, 0]
